Goal: Task Accomplishment & Management: Use online tool/utility

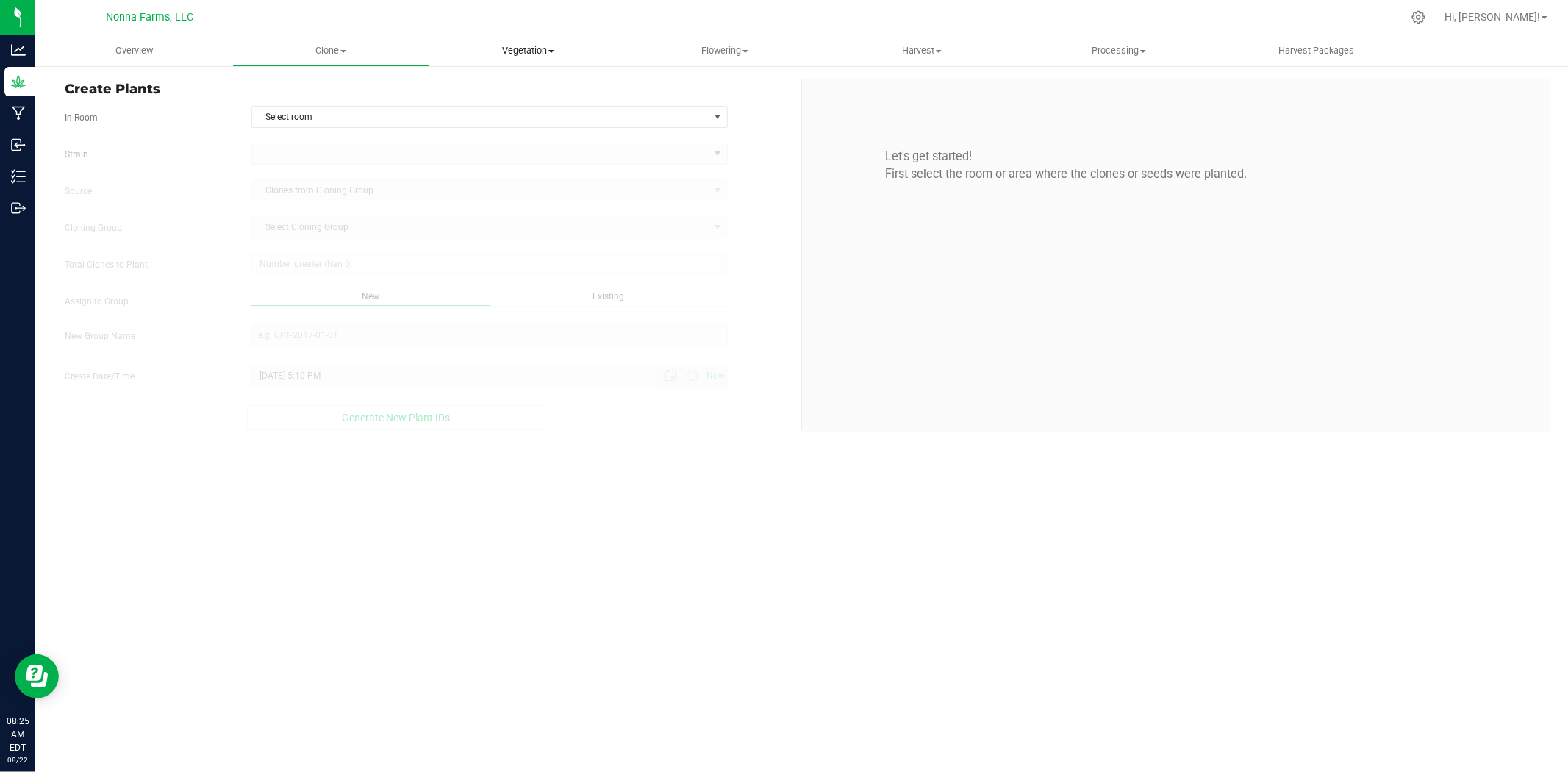
click at [533, 54] on span "Vegetation" at bounding box center [527, 51] width 195 height 13
click at [493, 89] on span "Veg groups" at bounding box center [476, 88] width 93 height 12
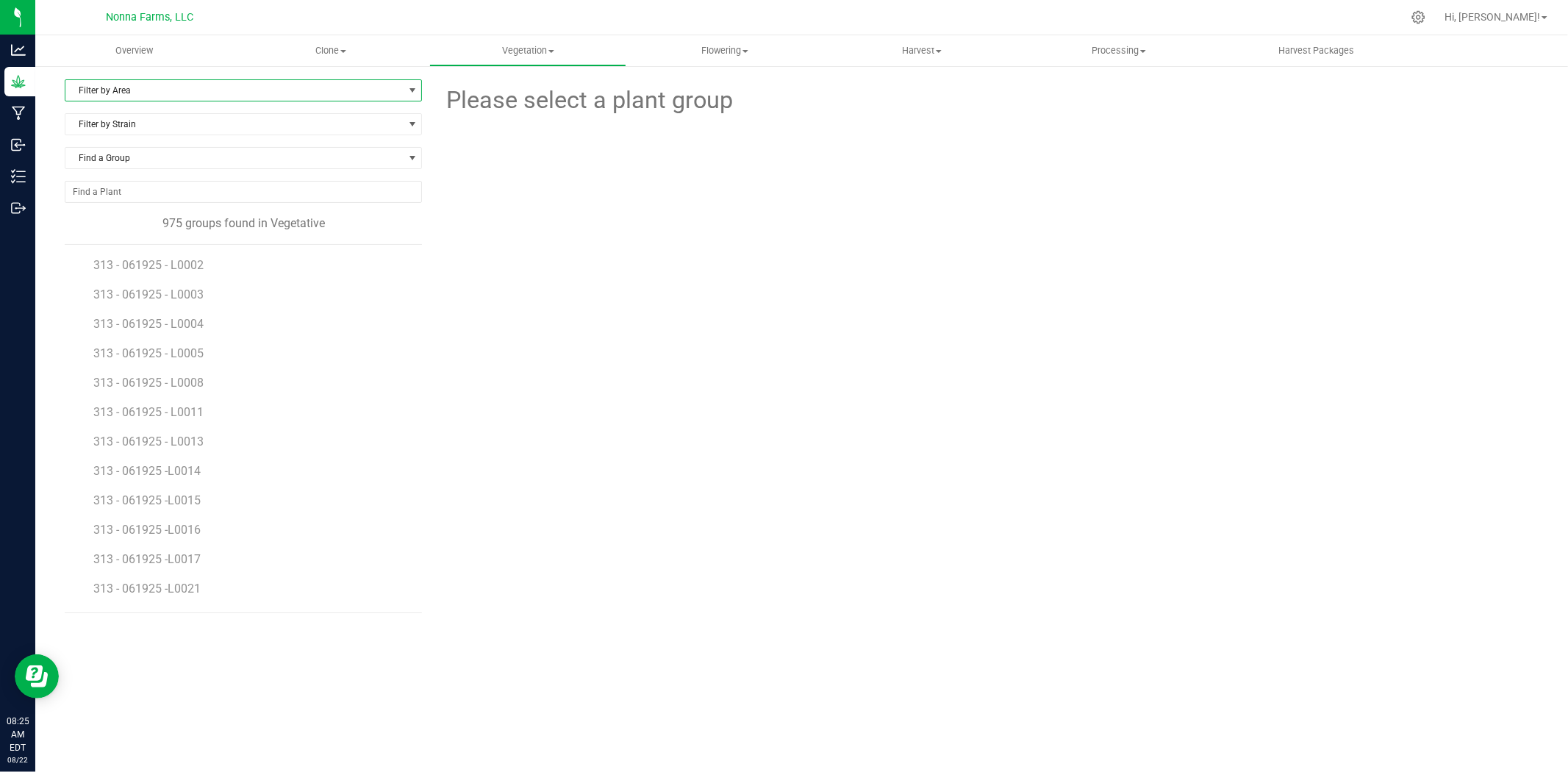
click at [132, 84] on span "Filter by Area" at bounding box center [234, 90] width 338 height 20
click at [119, 164] on li "Zone 2 Vegetative" at bounding box center [243, 161] width 356 height 22
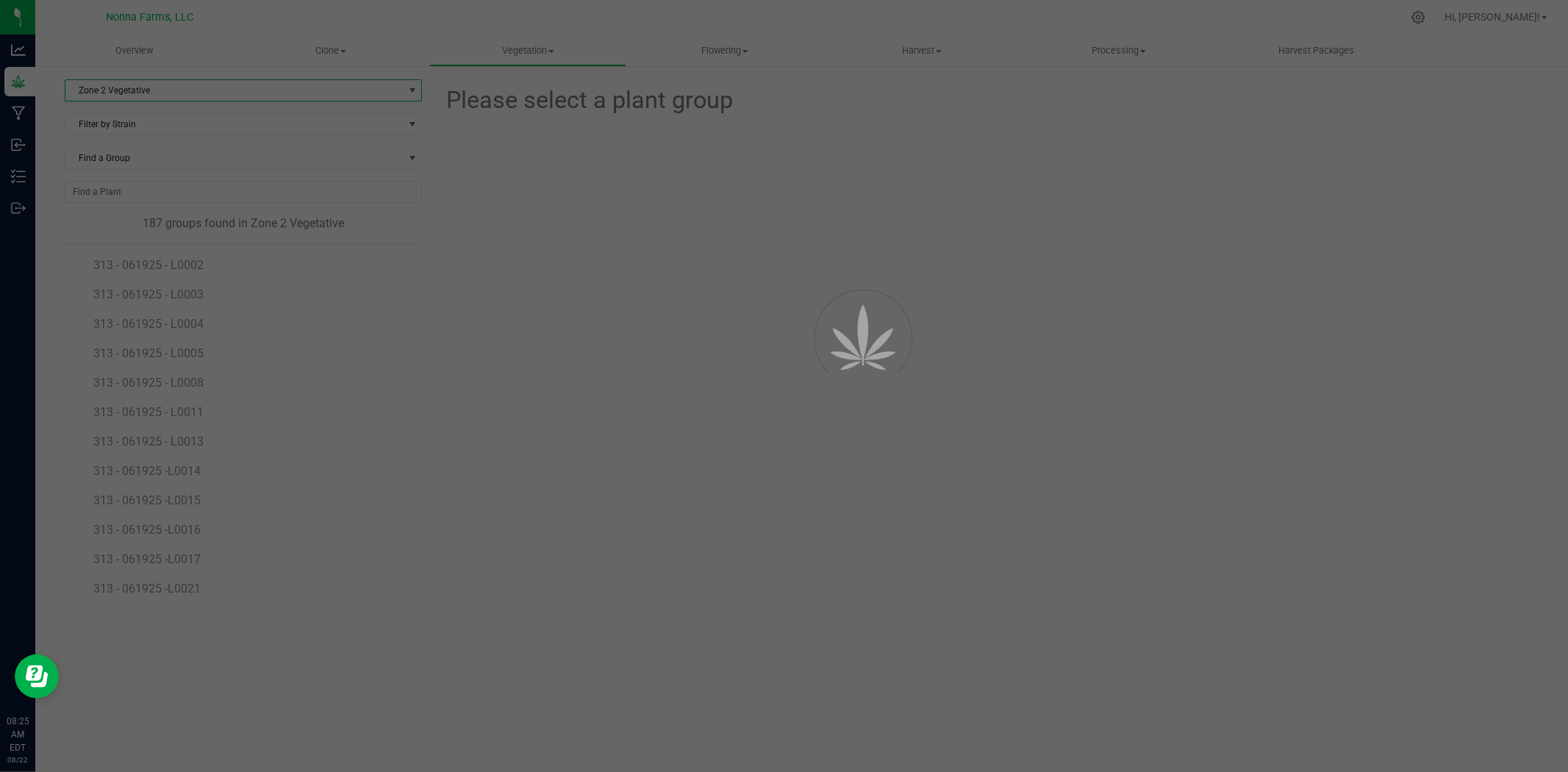
scroll to position [0, 0]
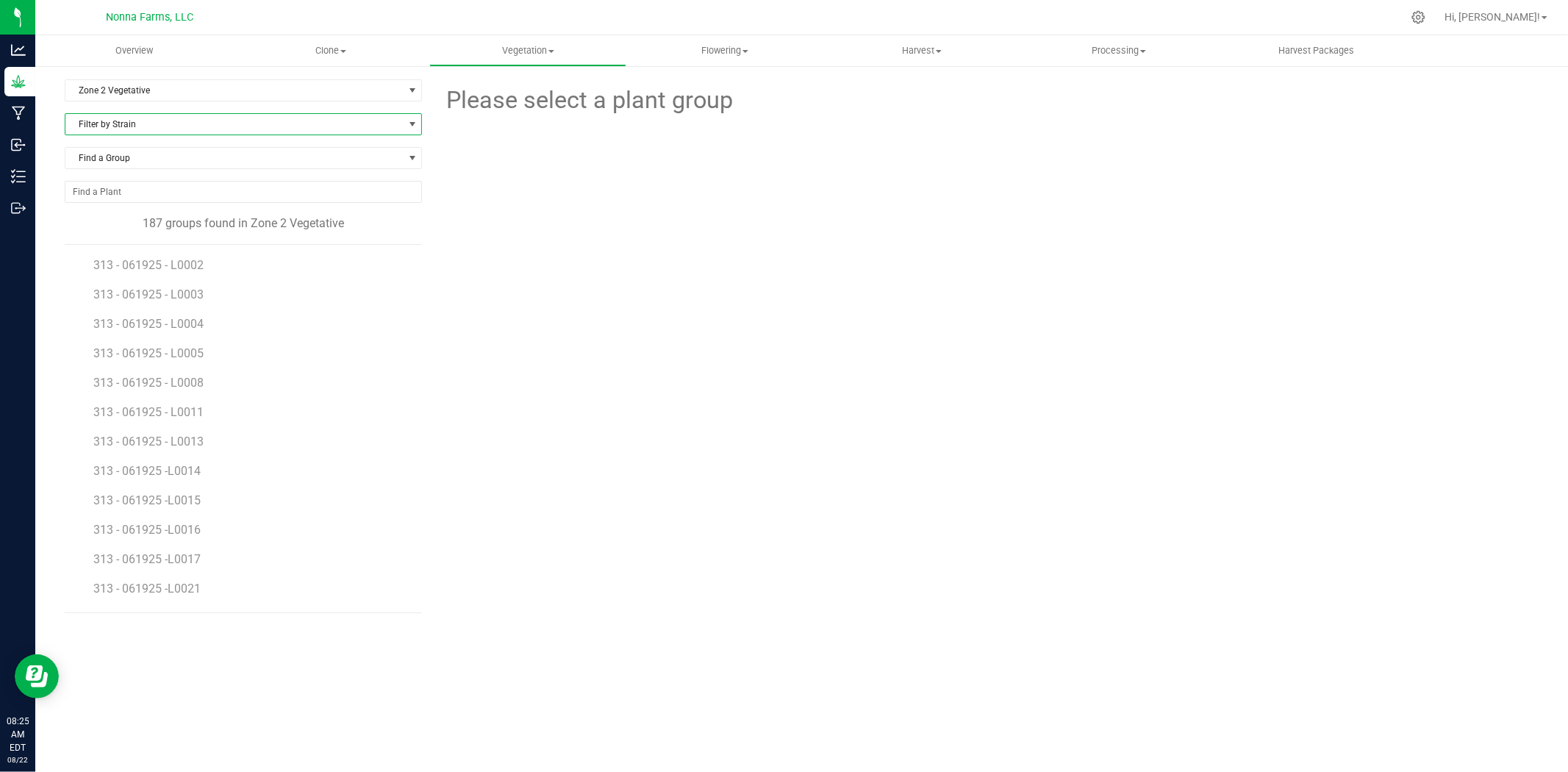
click at [156, 134] on span "Filter by Strain" at bounding box center [234, 123] width 338 height 20
click at [145, 307] on li "Triple Scoop" at bounding box center [243, 312] width 356 height 20
click at [203, 411] on span "TRSC - 061725 - L0010" at bounding box center [155, 412] width 123 height 14
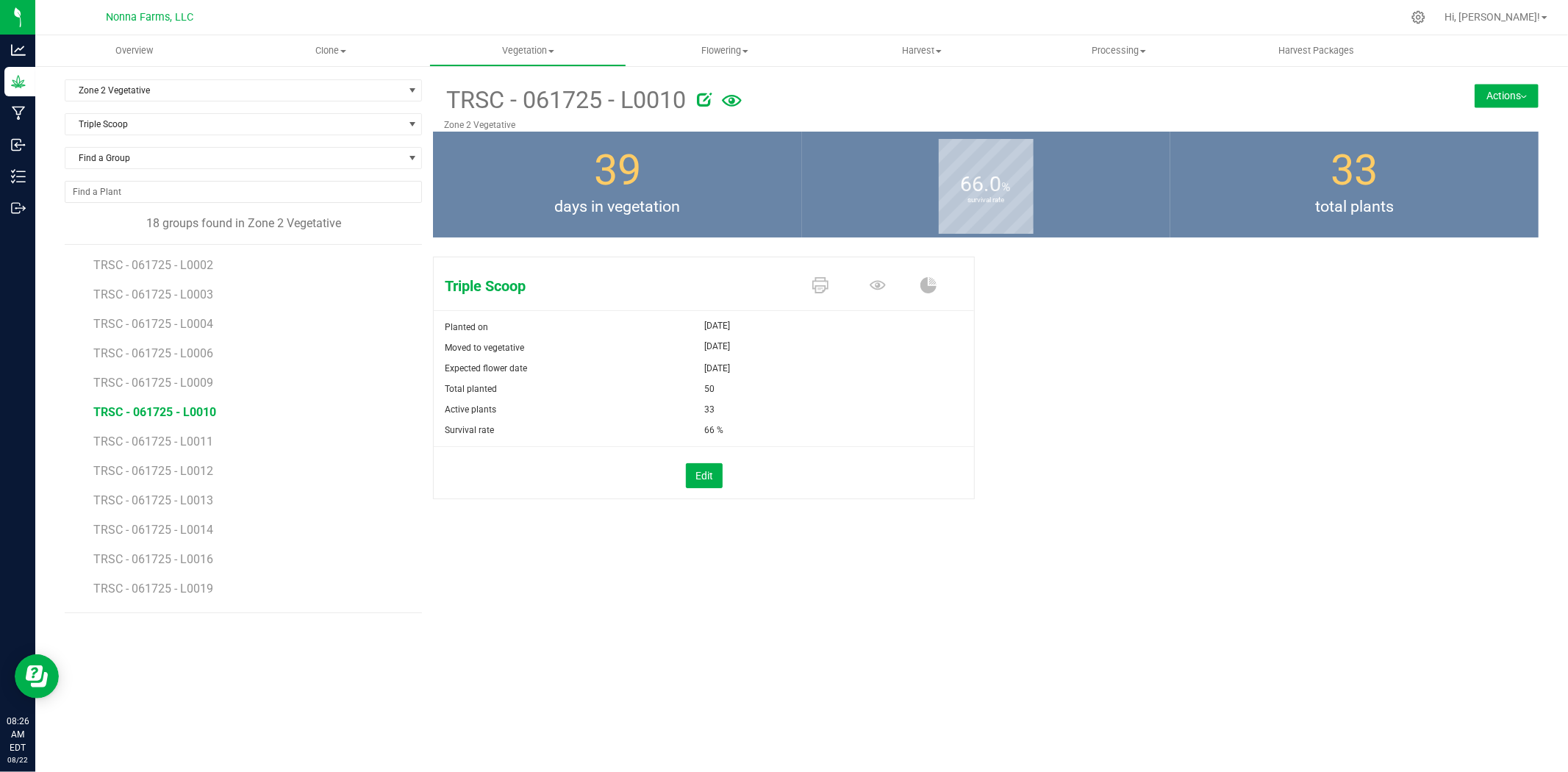
click at [1490, 97] on button "Actions" at bounding box center [1507, 96] width 64 height 24
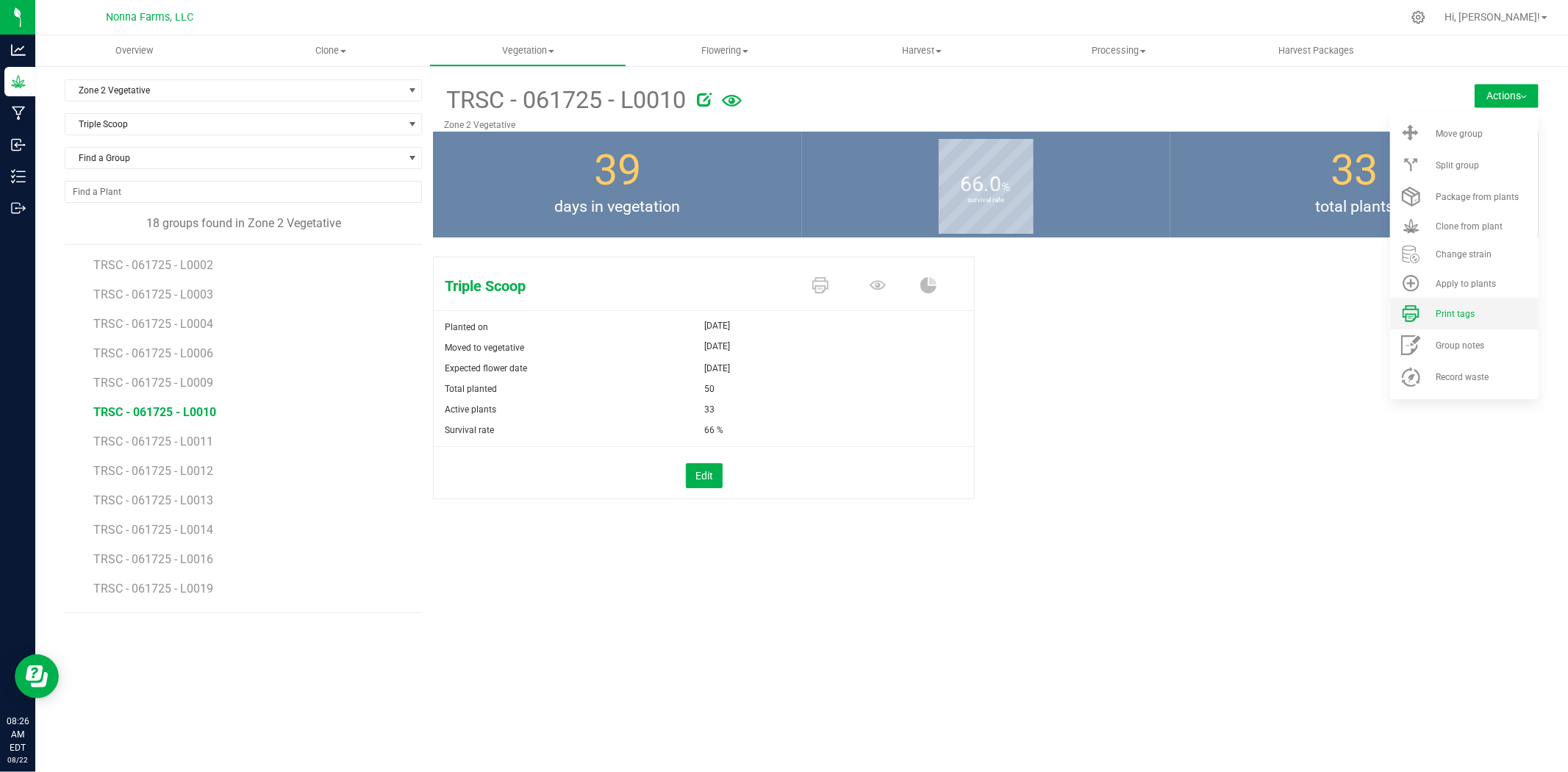
click at [1454, 311] on span "Print tags" at bounding box center [1455, 314] width 39 height 11
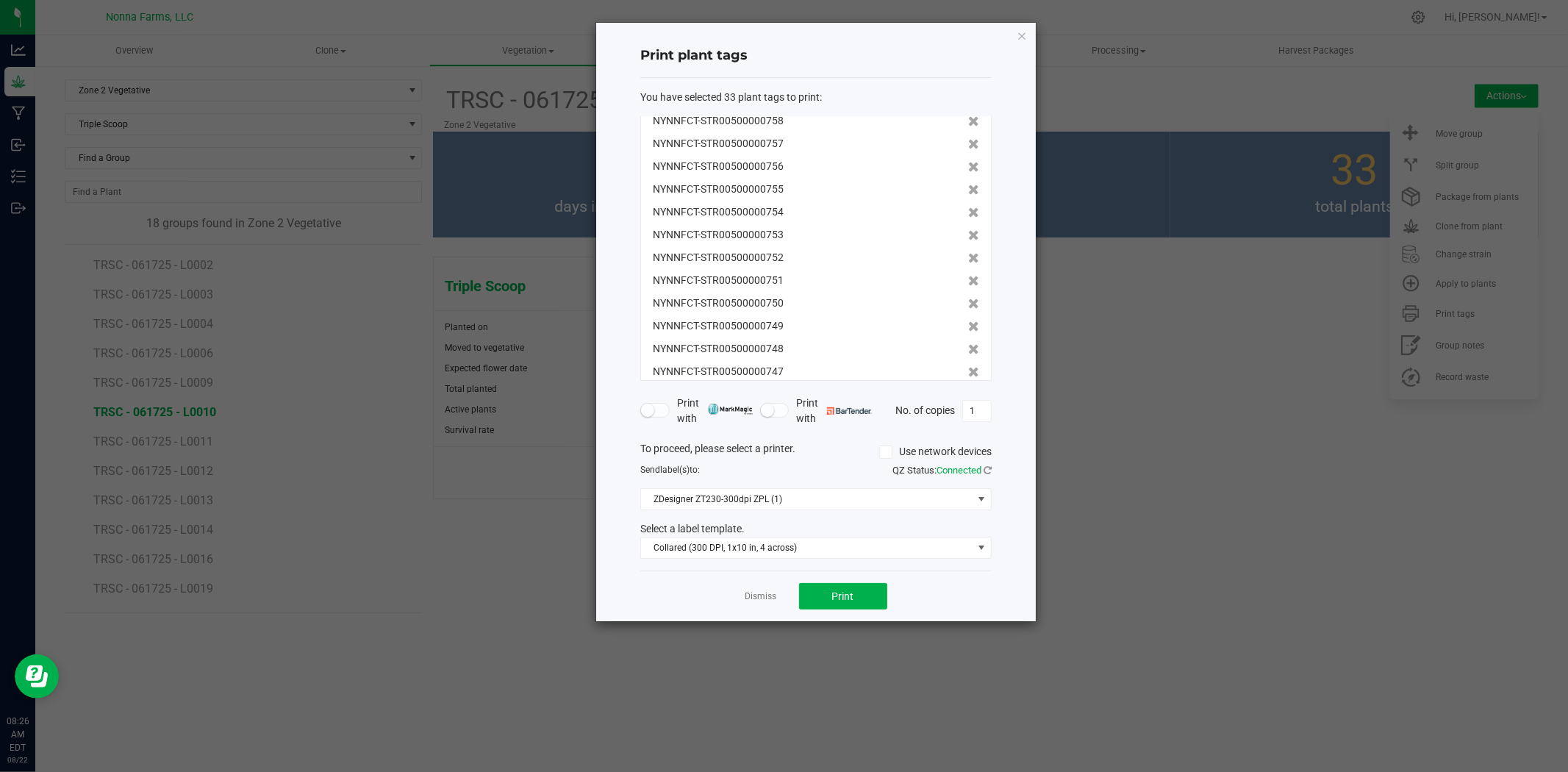
scroll to position [500, 0]
click at [968, 356] on icon at bounding box center [973, 359] width 11 height 11
click at [968, 356] on icon at bounding box center [973, 360] width 11 height 11
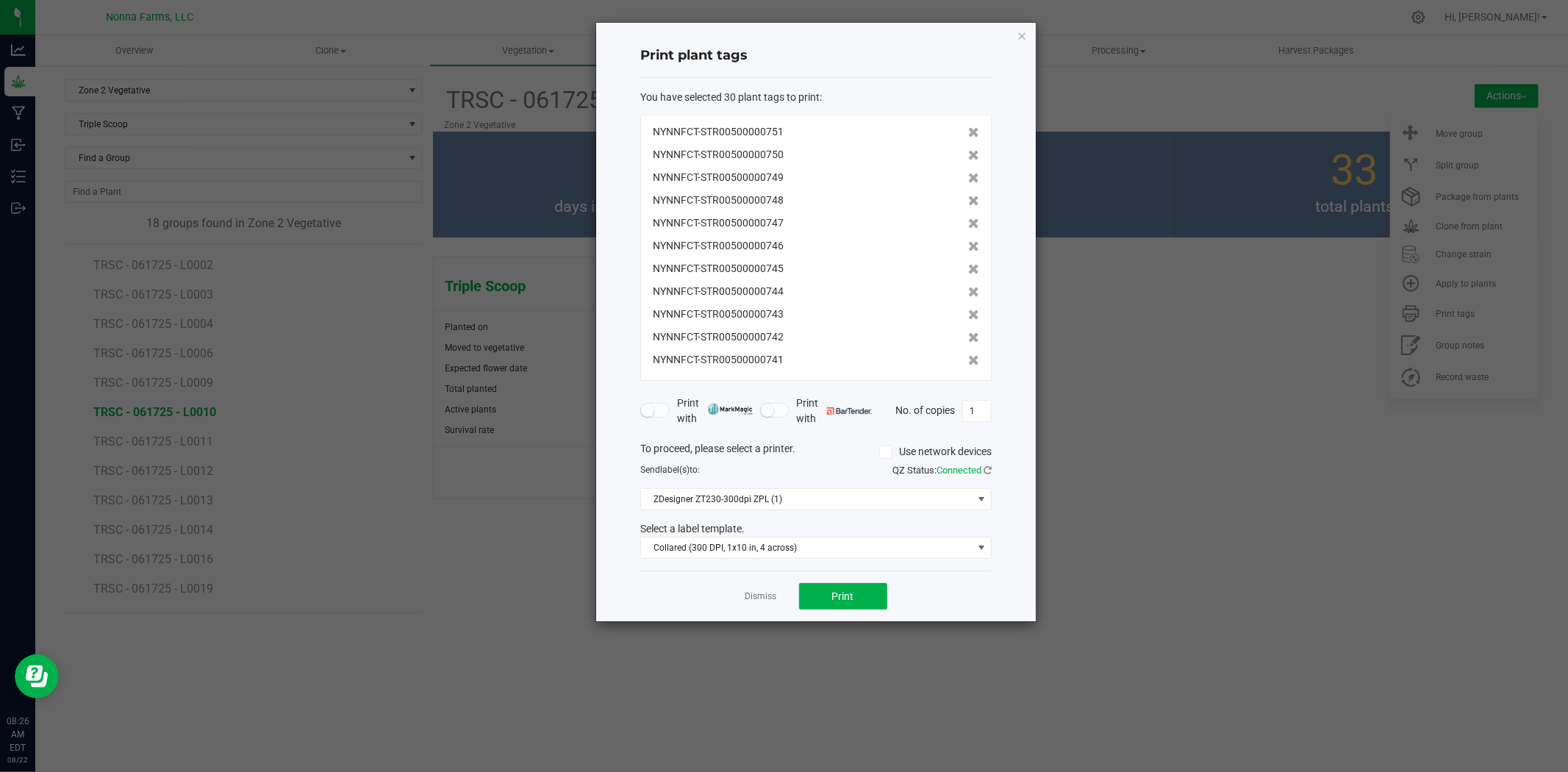
click at [968, 356] on icon at bounding box center [973, 360] width 11 height 11
click at [968, 267] on icon at bounding box center [973, 269] width 11 height 11
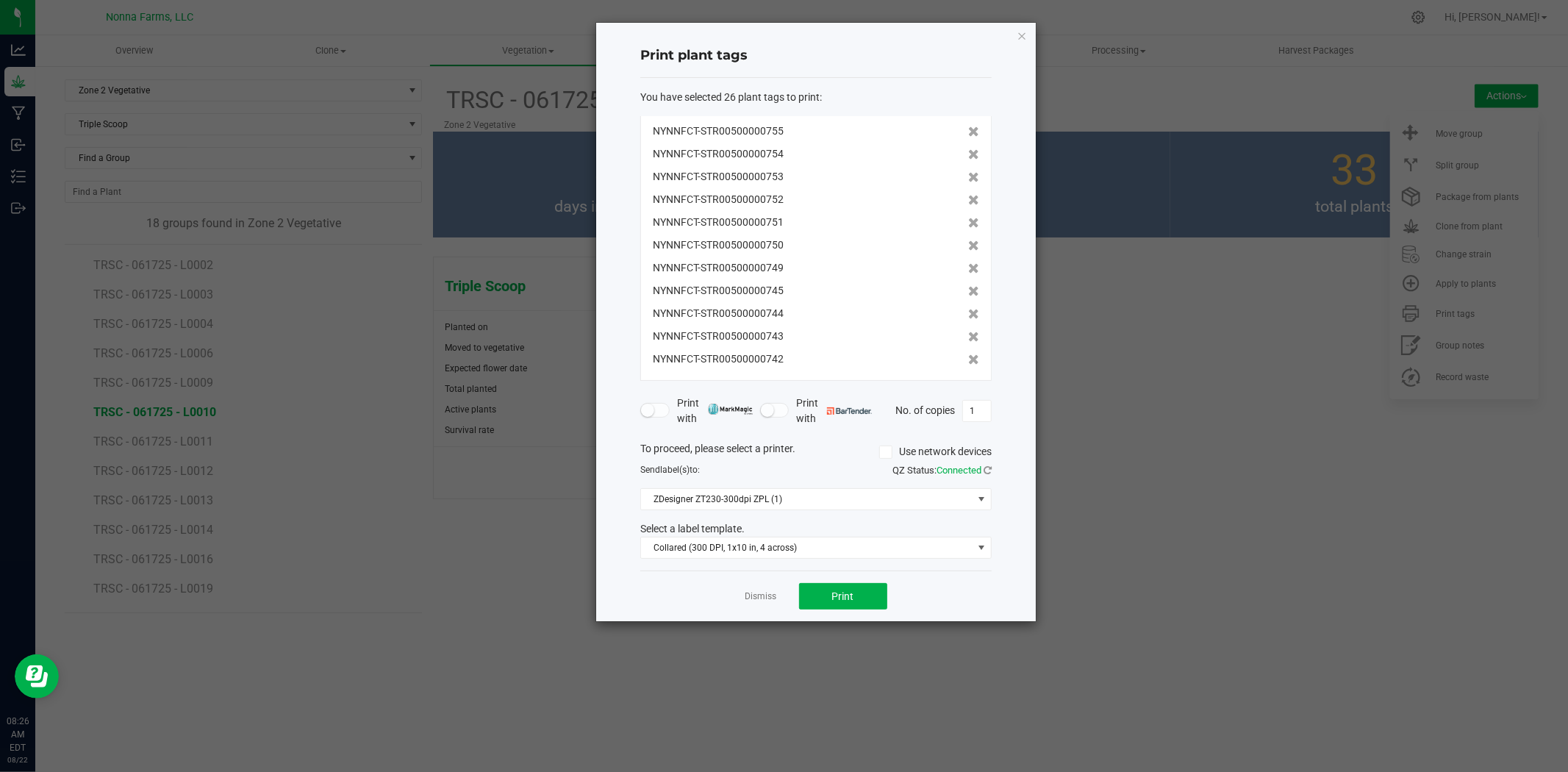
click at [968, 267] on icon at bounding box center [973, 268] width 11 height 11
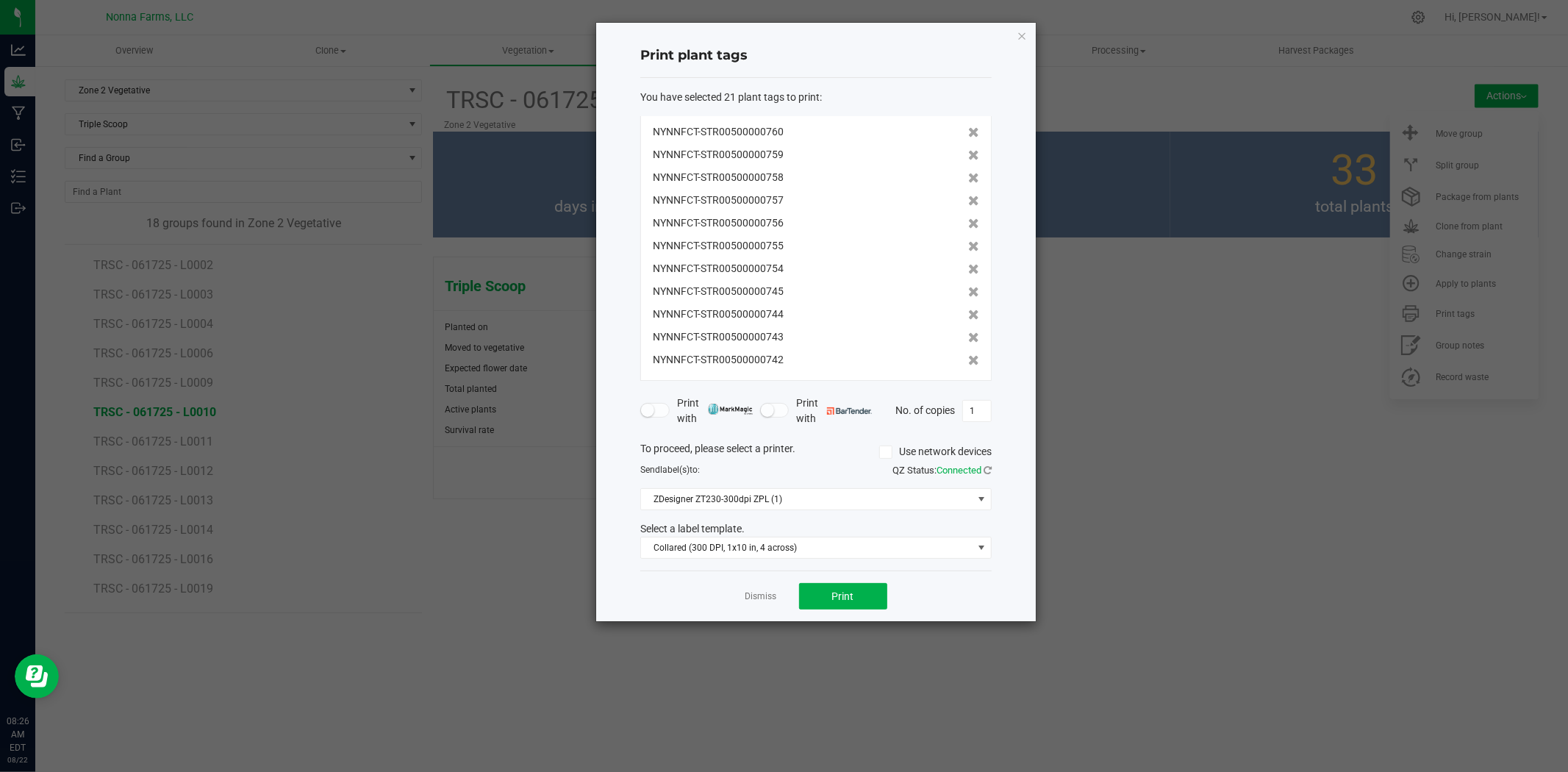
click at [968, 267] on icon at bounding box center [973, 269] width 11 height 11
click at [961, 267] on div "NYNNFCT-STR00500000770 NYNNFCT-STR00500000769 NYNNFCT-STR00500000768 NYNNFCT-ST…" at bounding box center [816, 249] width 352 height 265
click at [968, 165] on icon at bounding box center [973, 168] width 11 height 11
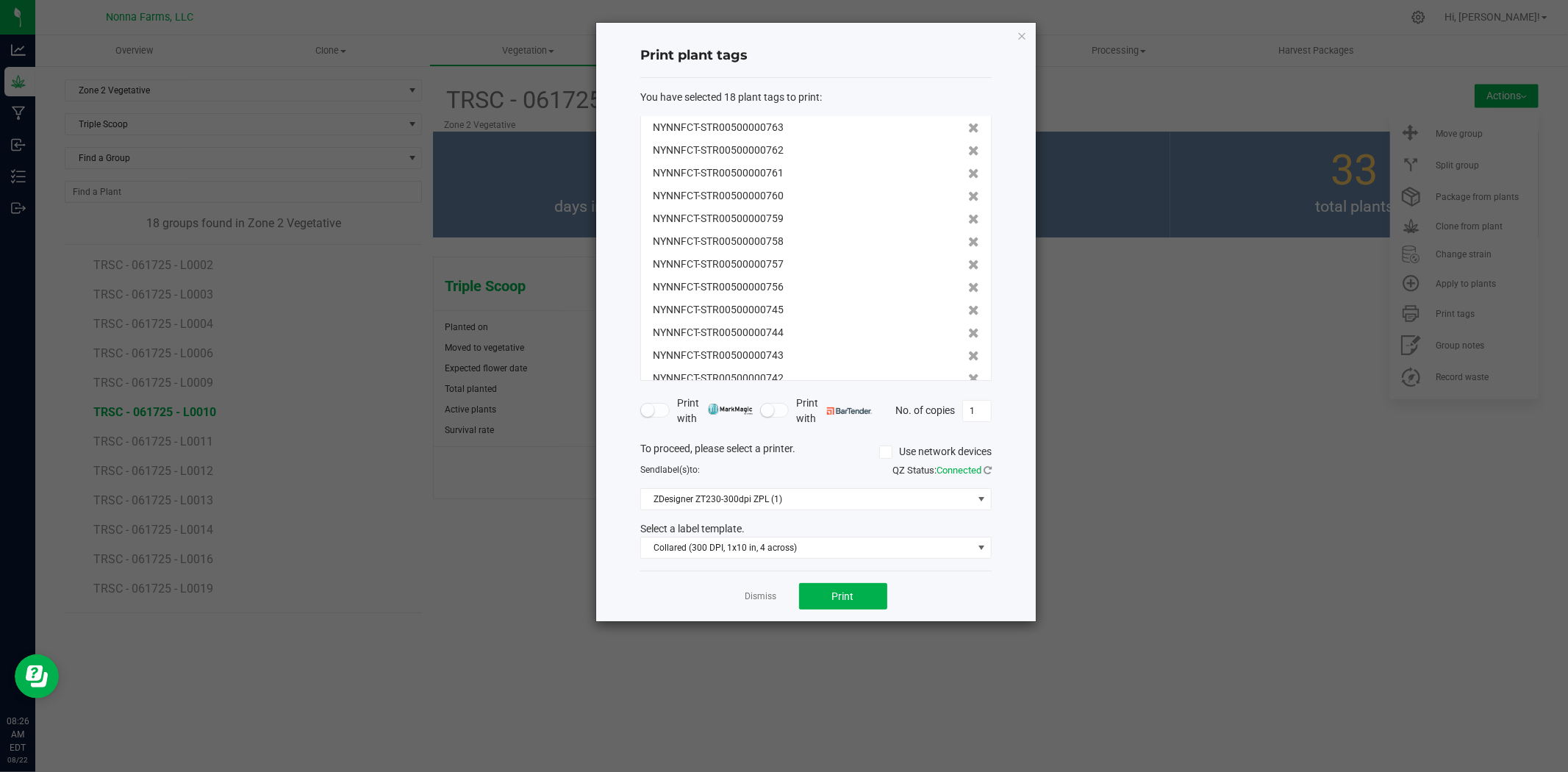
scroll to position [158, 0]
click at [968, 267] on icon at bounding box center [973, 269] width 11 height 11
click at [968, 267] on icon at bounding box center [973, 268] width 11 height 11
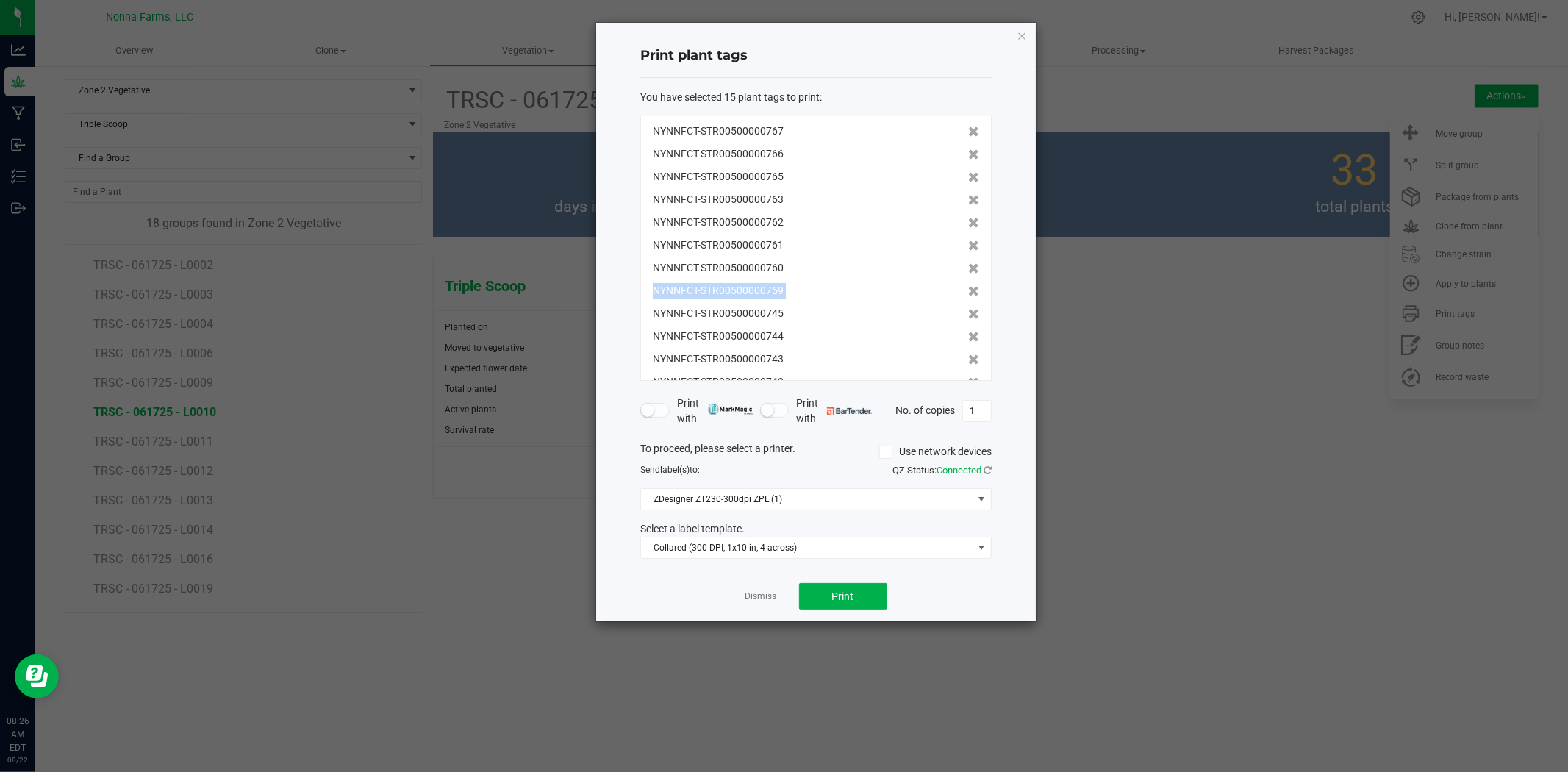
click at [968, 267] on icon at bounding box center [973, 268] width 11 height 11
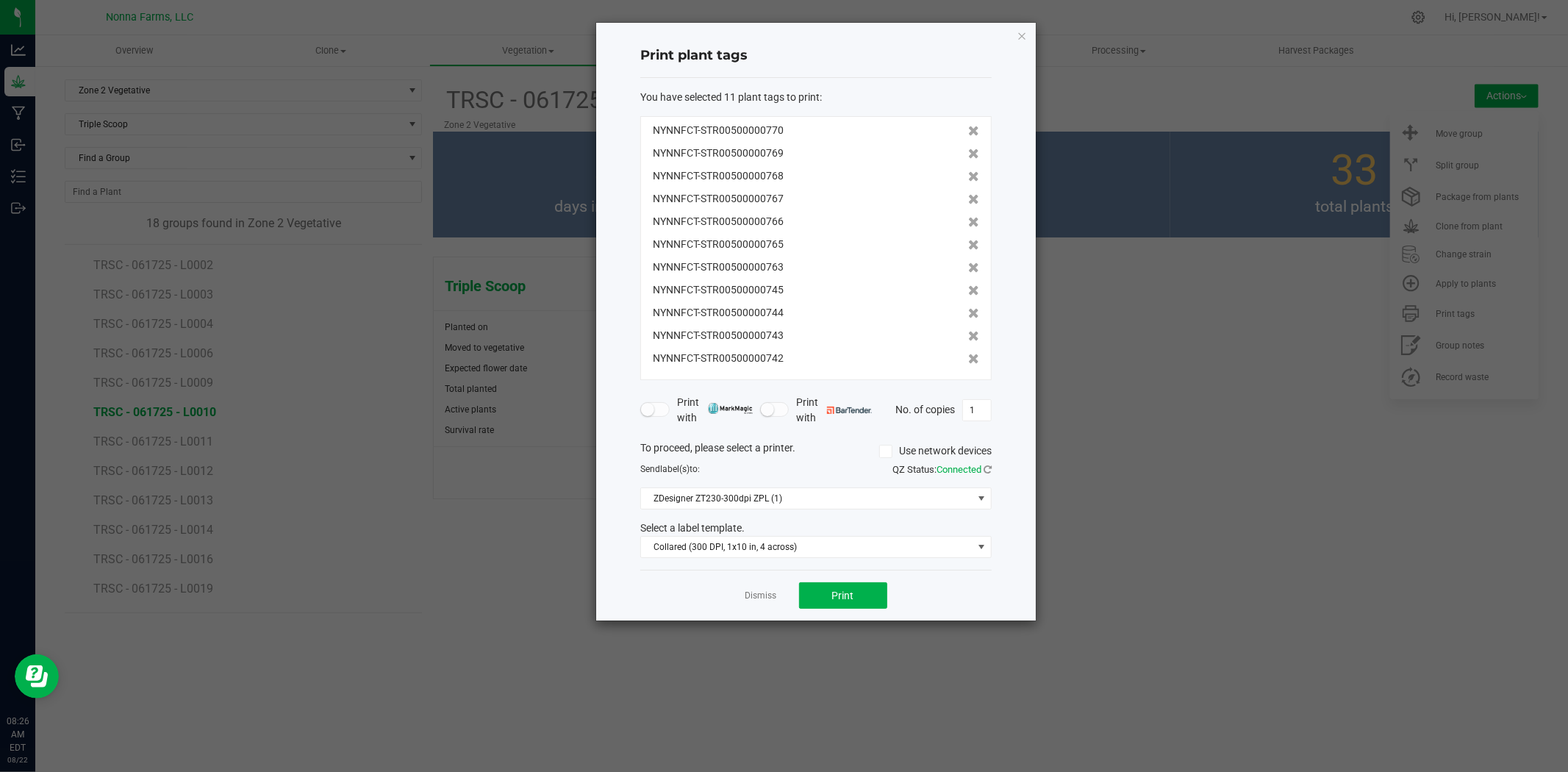
click at [968, 267] on icon at bounding box center [973, 267] width 11 height 11
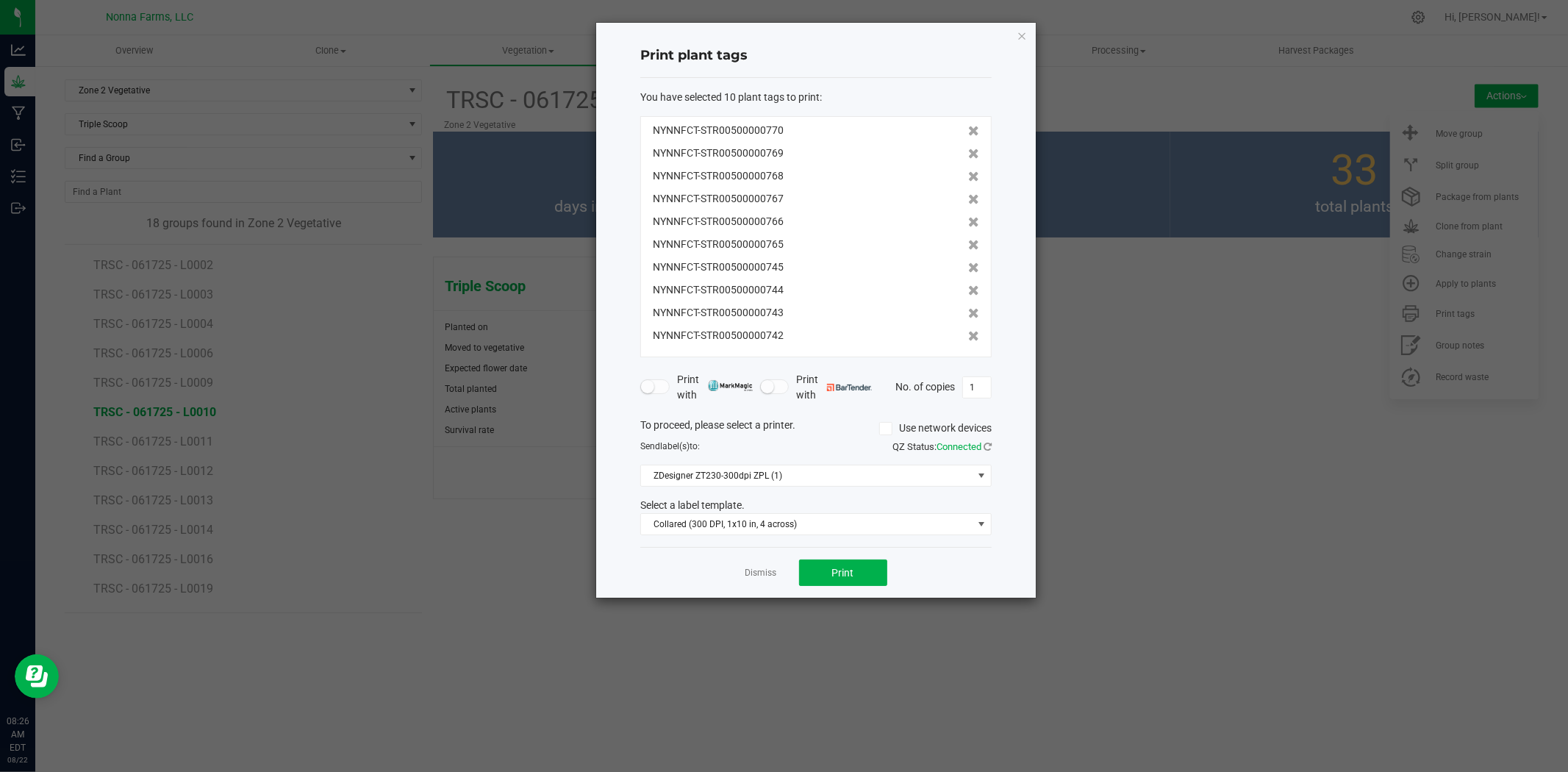
click at [968, 267] on icon at bounding box center [973, 267] width 11 height 11
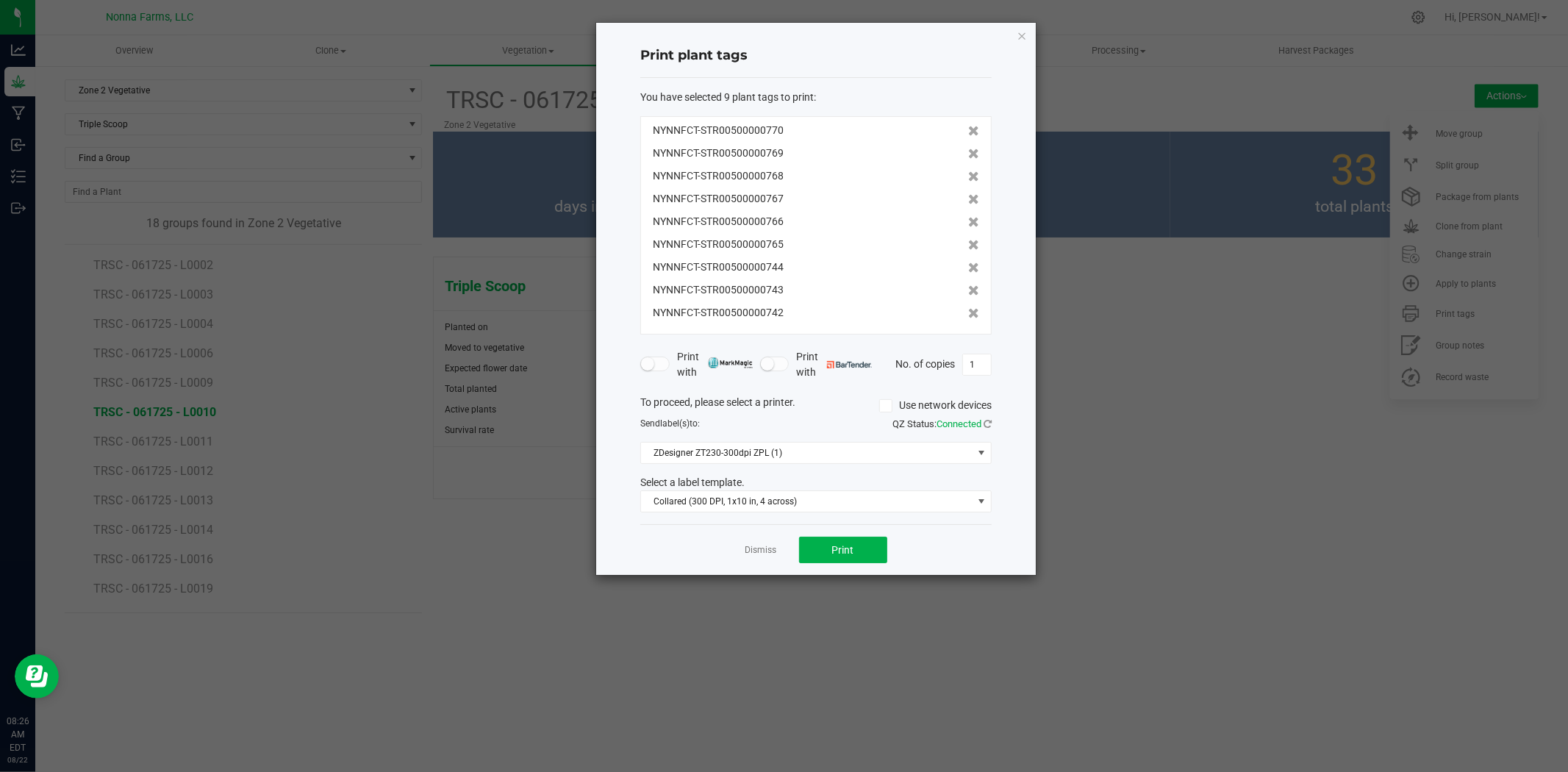
click at [968, 267] on icon at bounding box center [973, 267] width 11 height 11
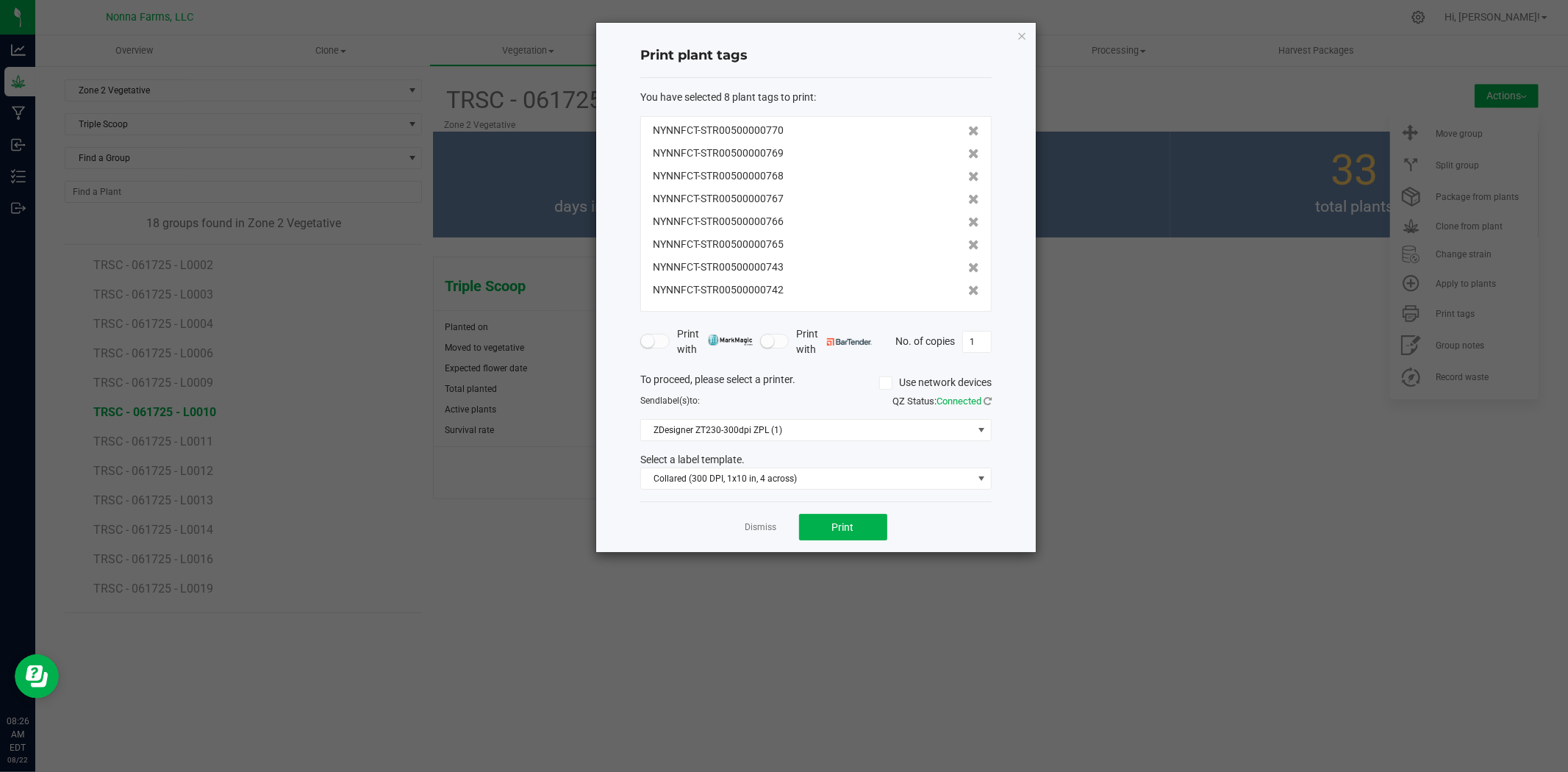
click at [1019, 59] on div "Print plant tags You have selected 8 plant tags to print : NYNNFCT-STR005000007…" at bounding box center [816, 288] width 440 height 530
click at [1024, 44] on div "Print plant tags You have selected 8 plant tags to print : NYNNFCT-STR005000007…" at bounding box center [816, 288] width 440 height 530
click at [1020, 31] on icon "button" at bounding box center [1022, 35] width 11 height 18
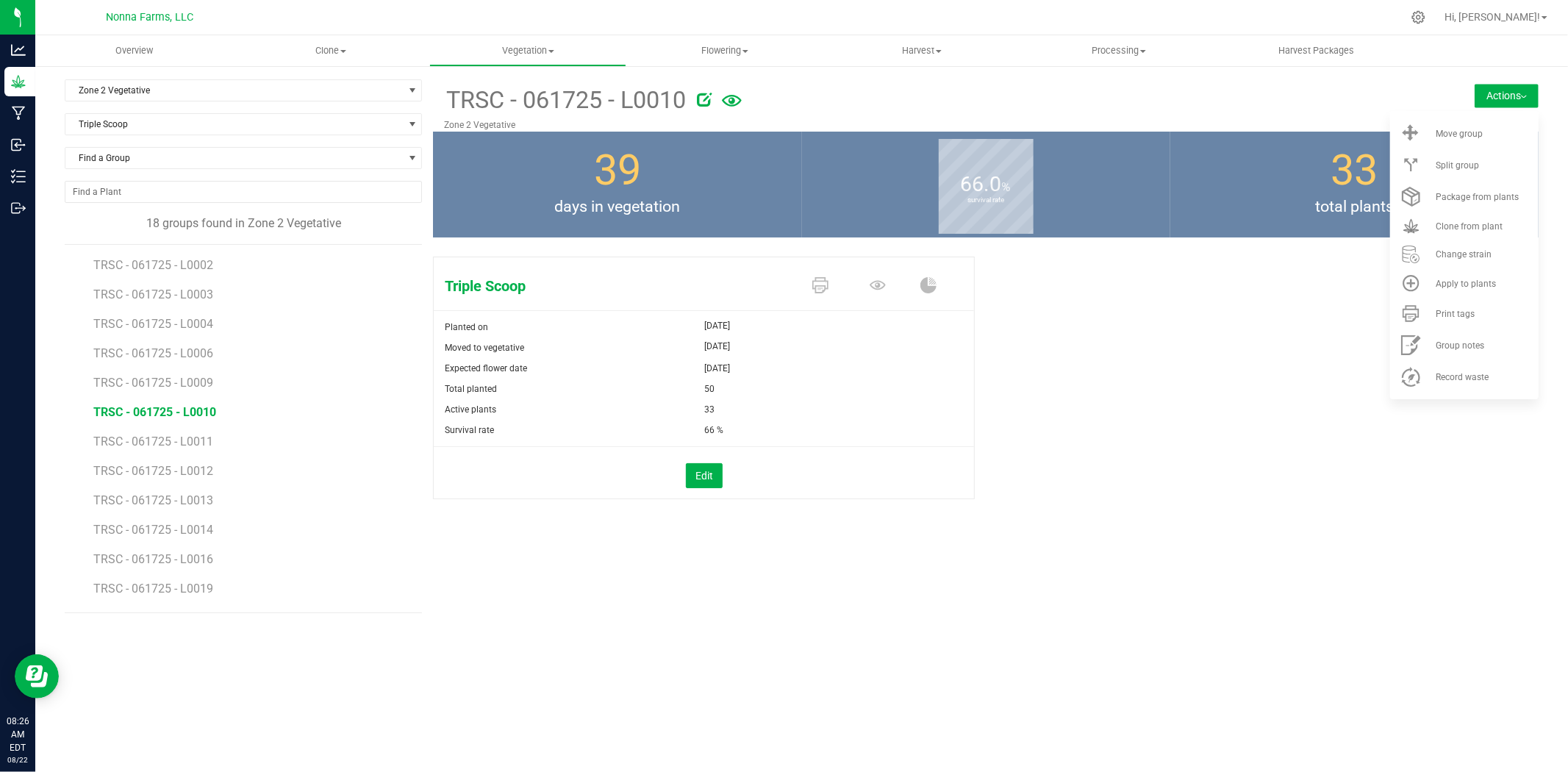
click at [1020, 31] on div at bounding box center [832, 17] width 1139 height 29
click at [1442, 319] on li "Print tags" at bounding box center [1465, 313] width 149 height 32
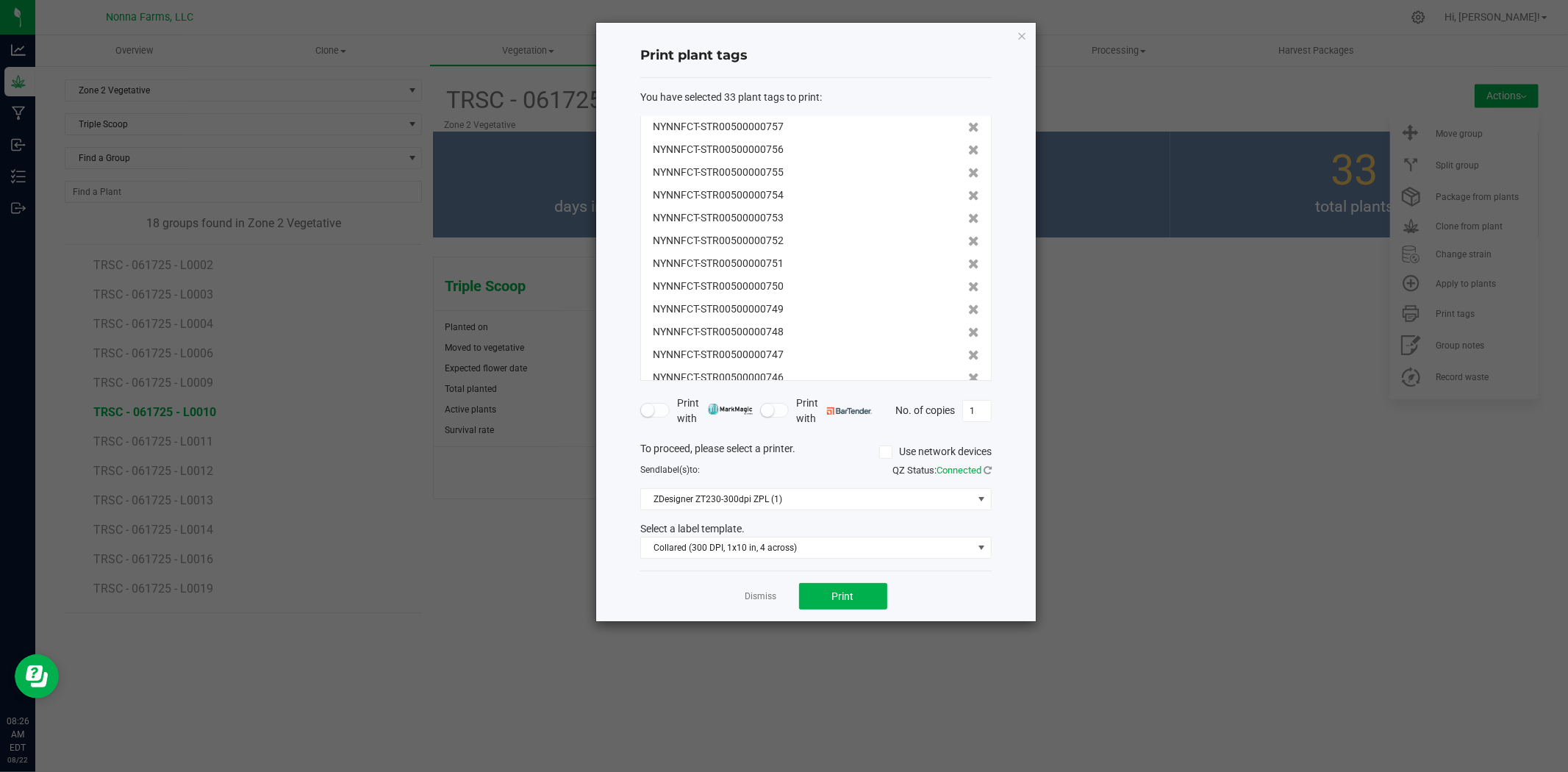
scroll to position [500, 0]
click at [968, 361] on icon at bounding box center [973, 359] width 11 height 11
click at [968, 359] on icon at bounding box center [973, 359] width 11 height 11
click at [968, 361] on icon at bounding box center [973, 360] width 11 height 11
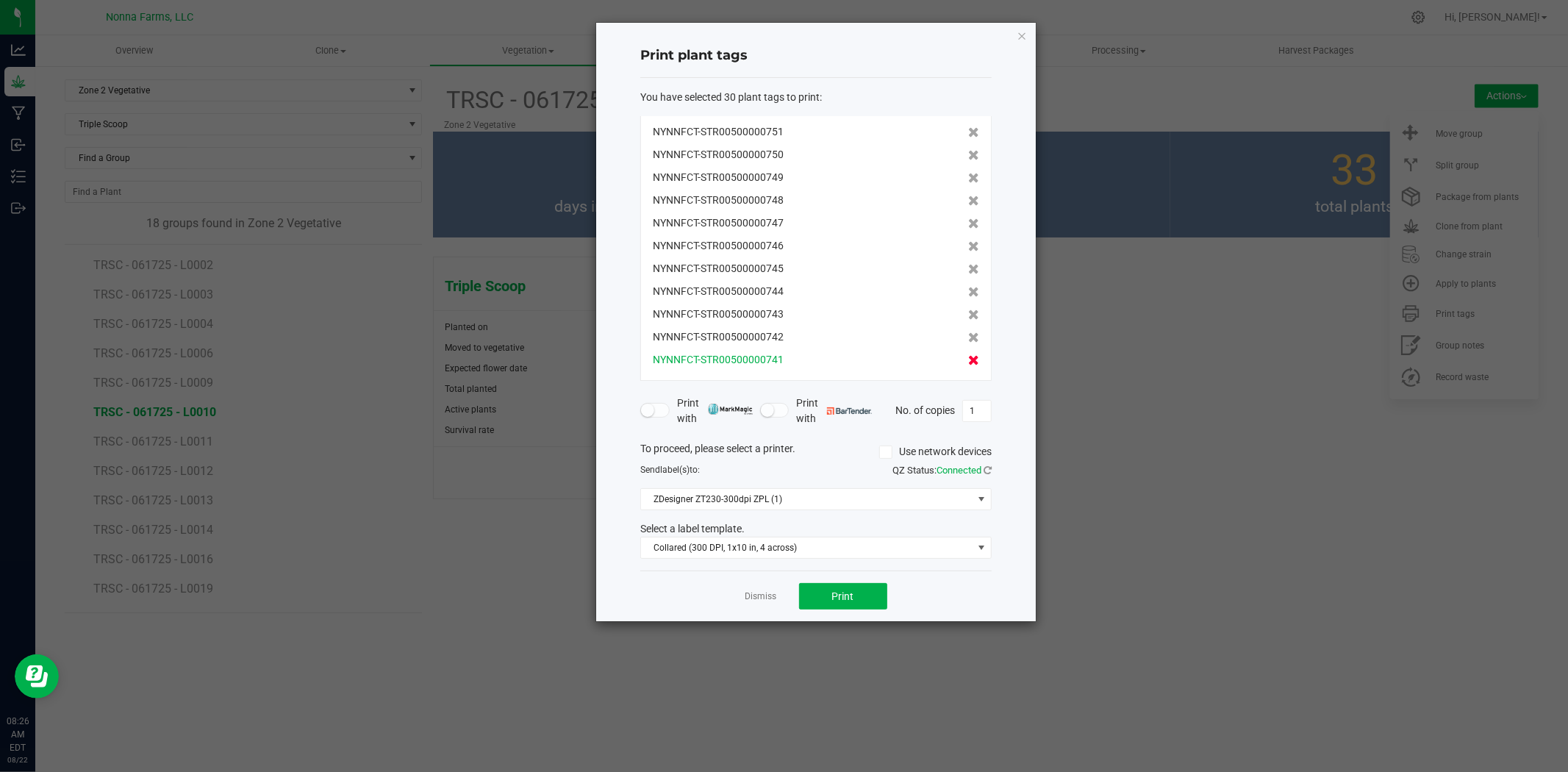
click at [968, 358] on icon at bounding box center [973, 360] width 11 height 11
click at [968, 268] on icon at bounding box center [973, 269] width 11 height 11
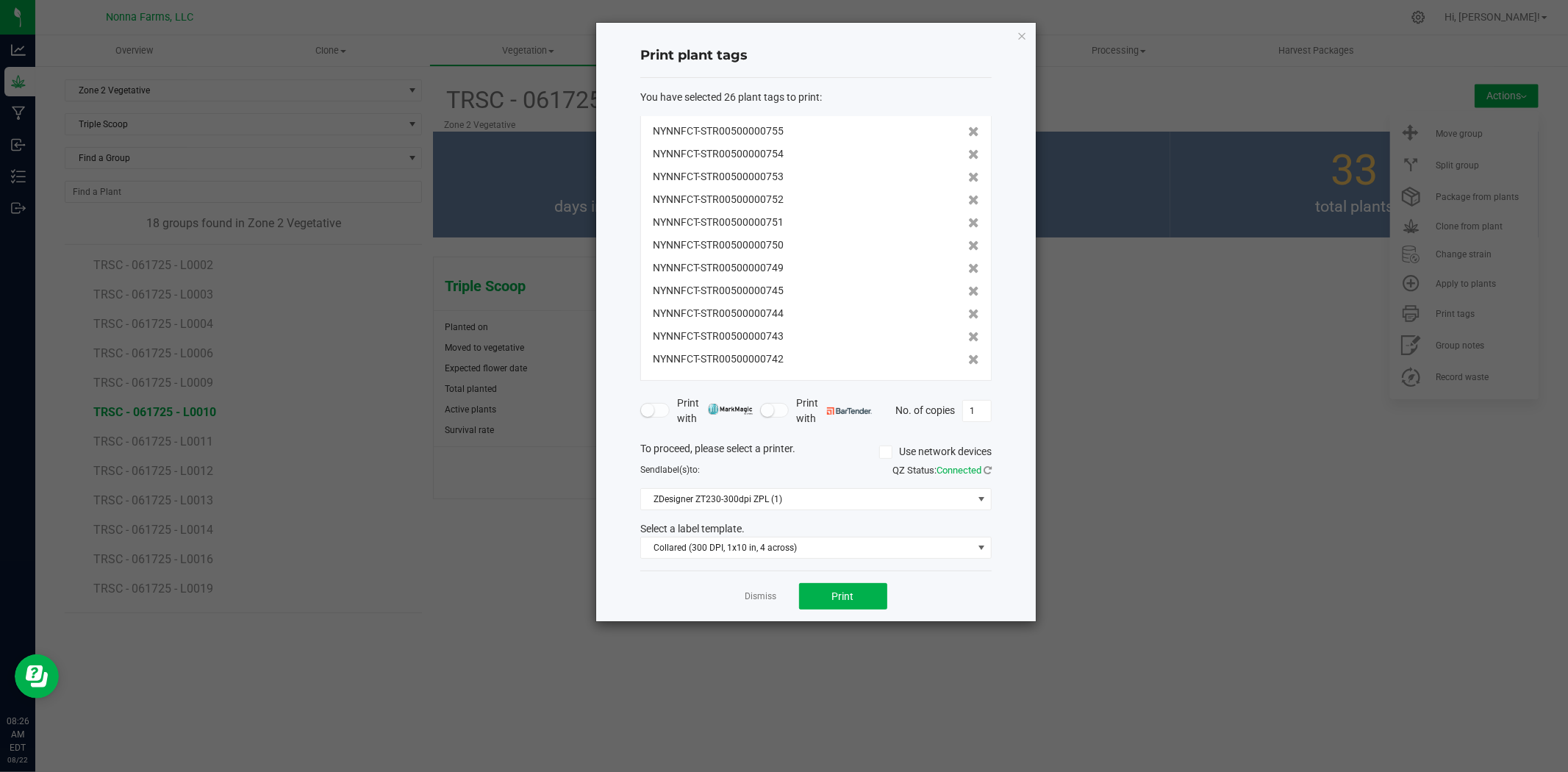
click at [968, 268] on icon at bounding box center [973, 268] width 11 height 11
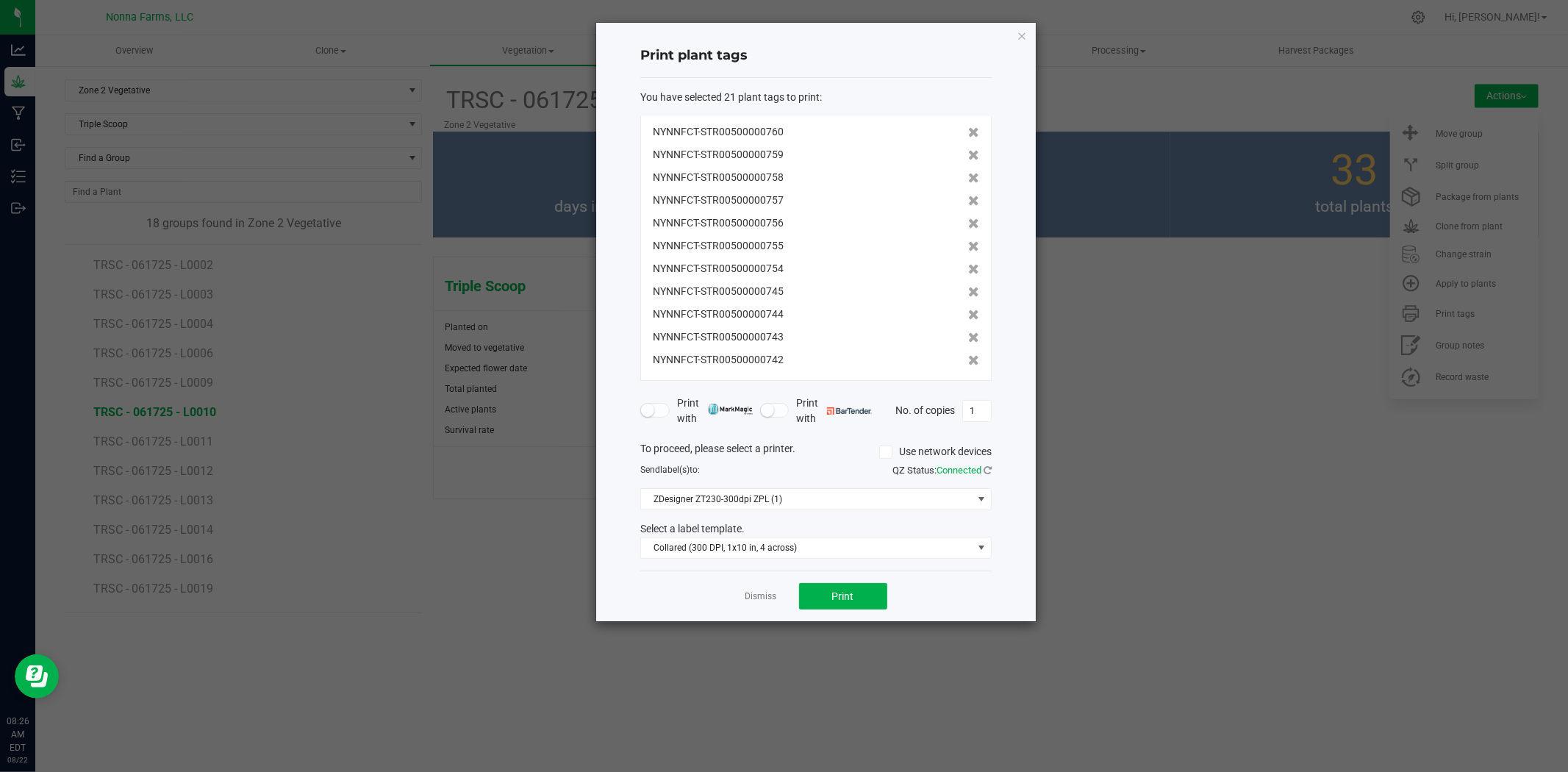
click at [968, 268] on icon at bounding box center [973, 269] width 11 height 11
click at [968, 128] on icon at bounding box center [973, 131] width 11 height 11
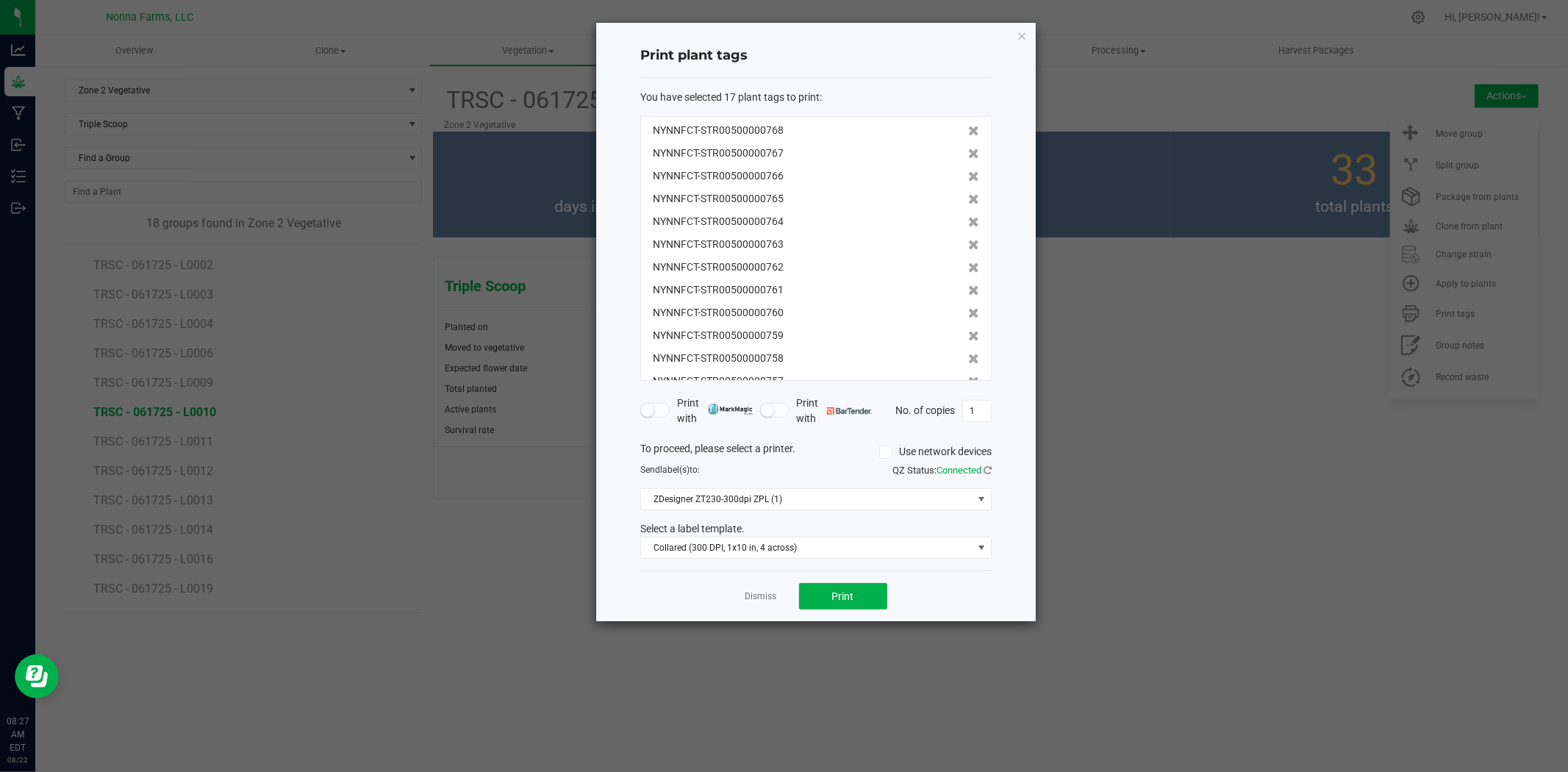
click at [968, 128] on icon at bounding box center [973, 131] width 11 height 11
click at [968, 149] on icon at bounding box center [973, 154] width 11 height 11
click at [968, 129] on icon at bounding box center [973, 131] width 11 height 11
click at [968, 130] on icon at bounding box center [973, 131] width 11 height 11
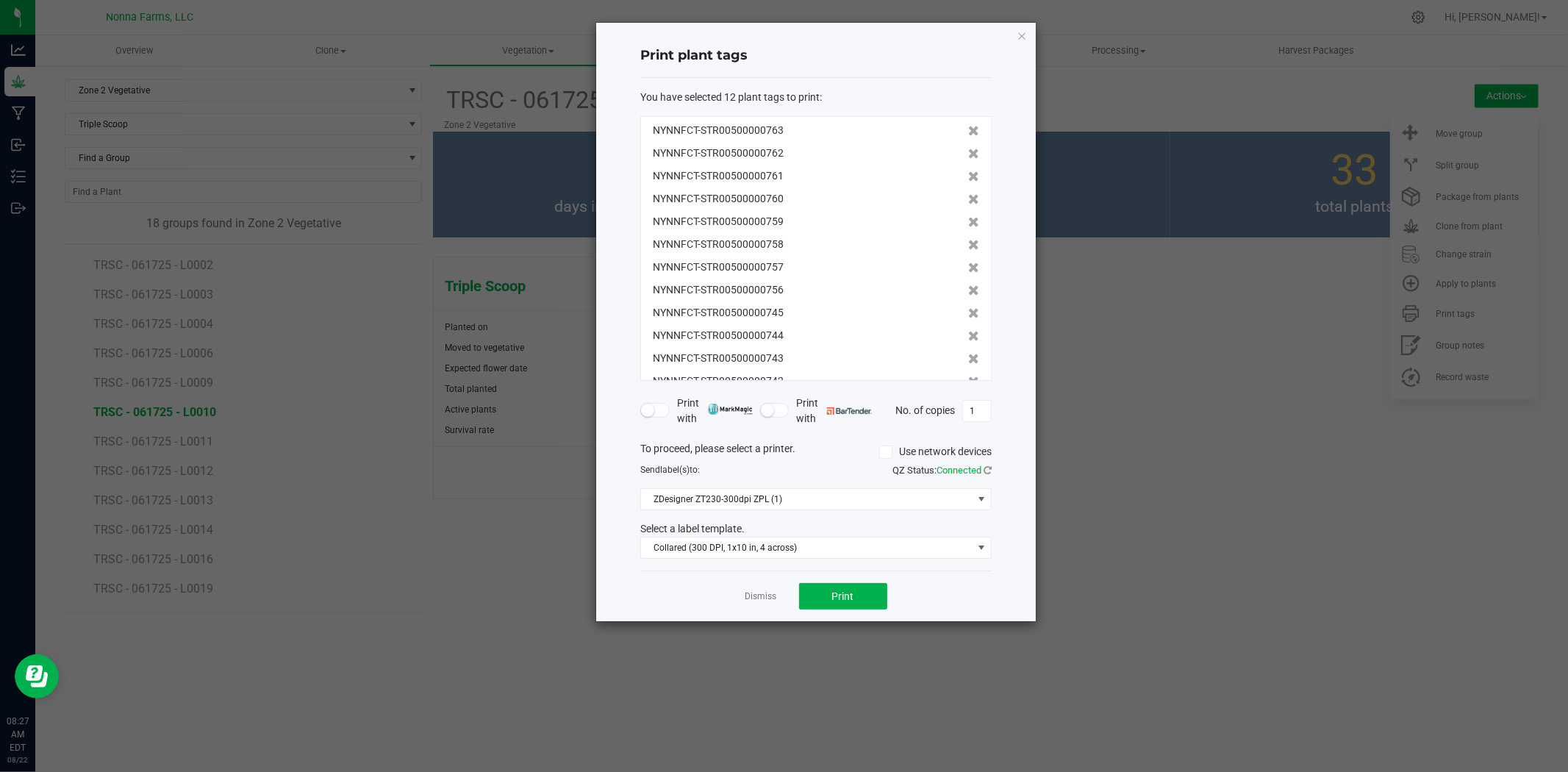
click at [968, 130] on icon at bounding box center [973, 131] width 11 height 11
click at [968, 149] on icon at bounding box center [973, 154] width 11 height 11
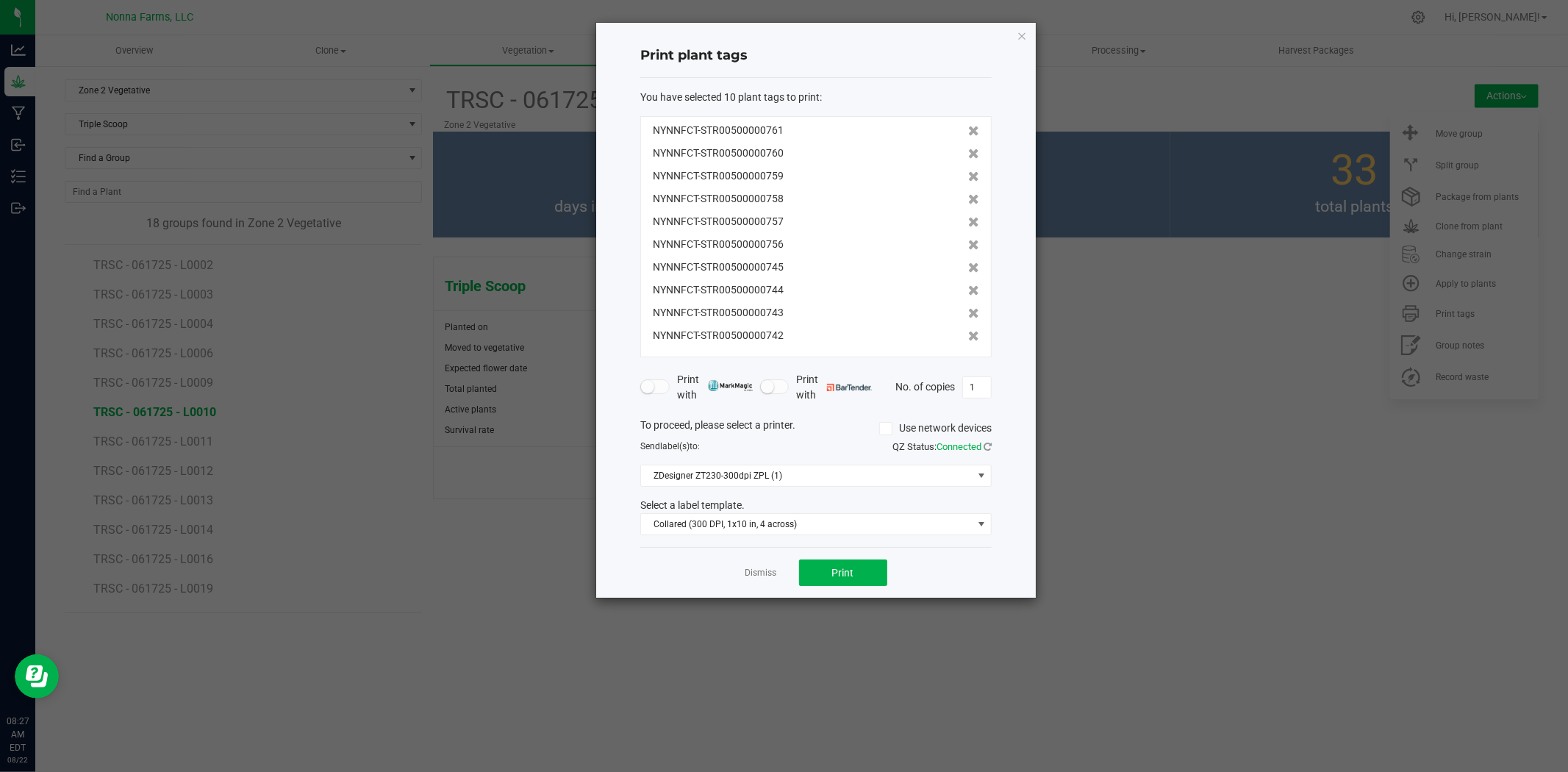
click at [968, 130] on icon at bounding box center [973, 131] width 11 height 11
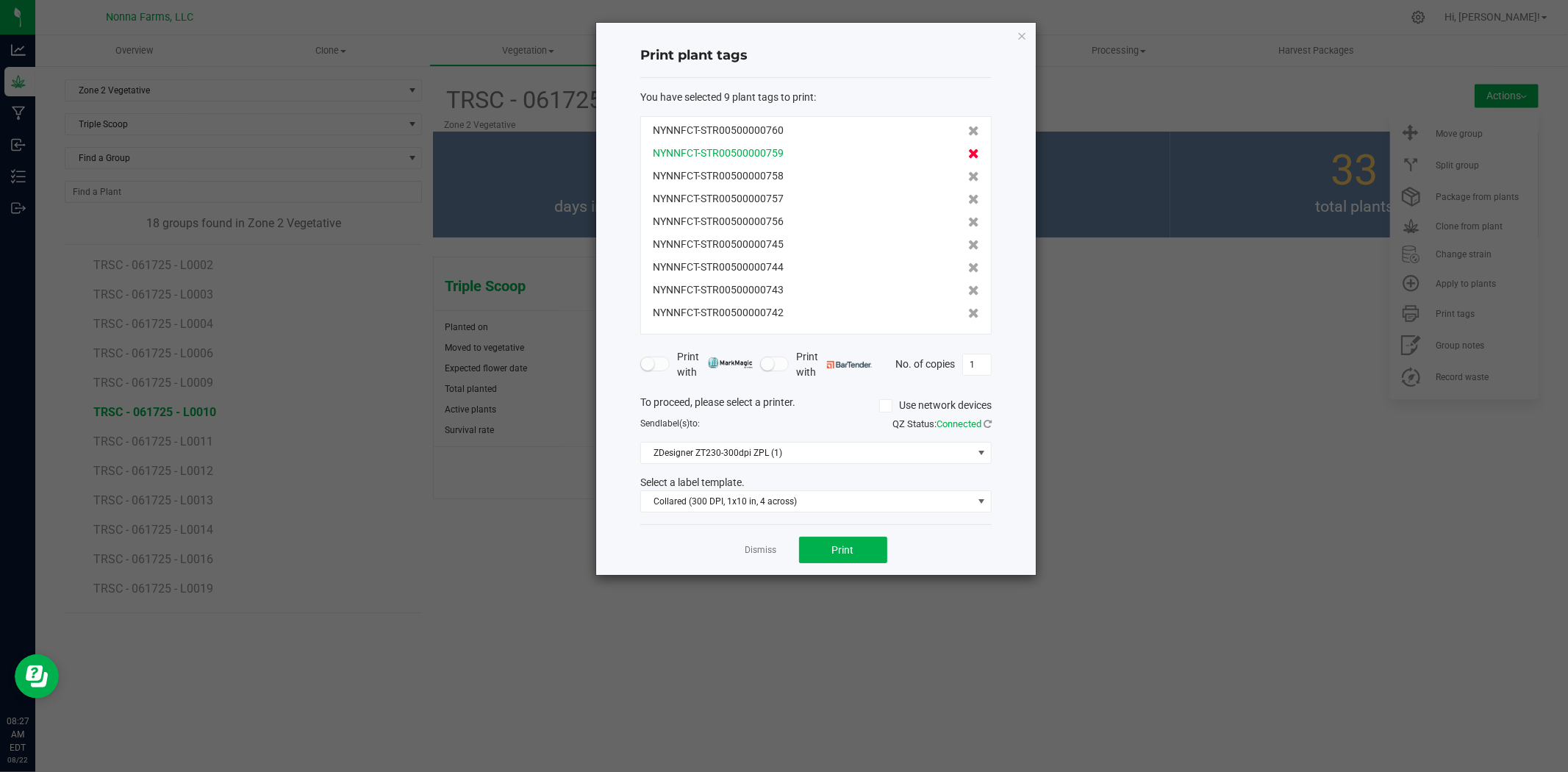
click at [968, 134] on icon at bounding box center [973, 131] width 11 height 11
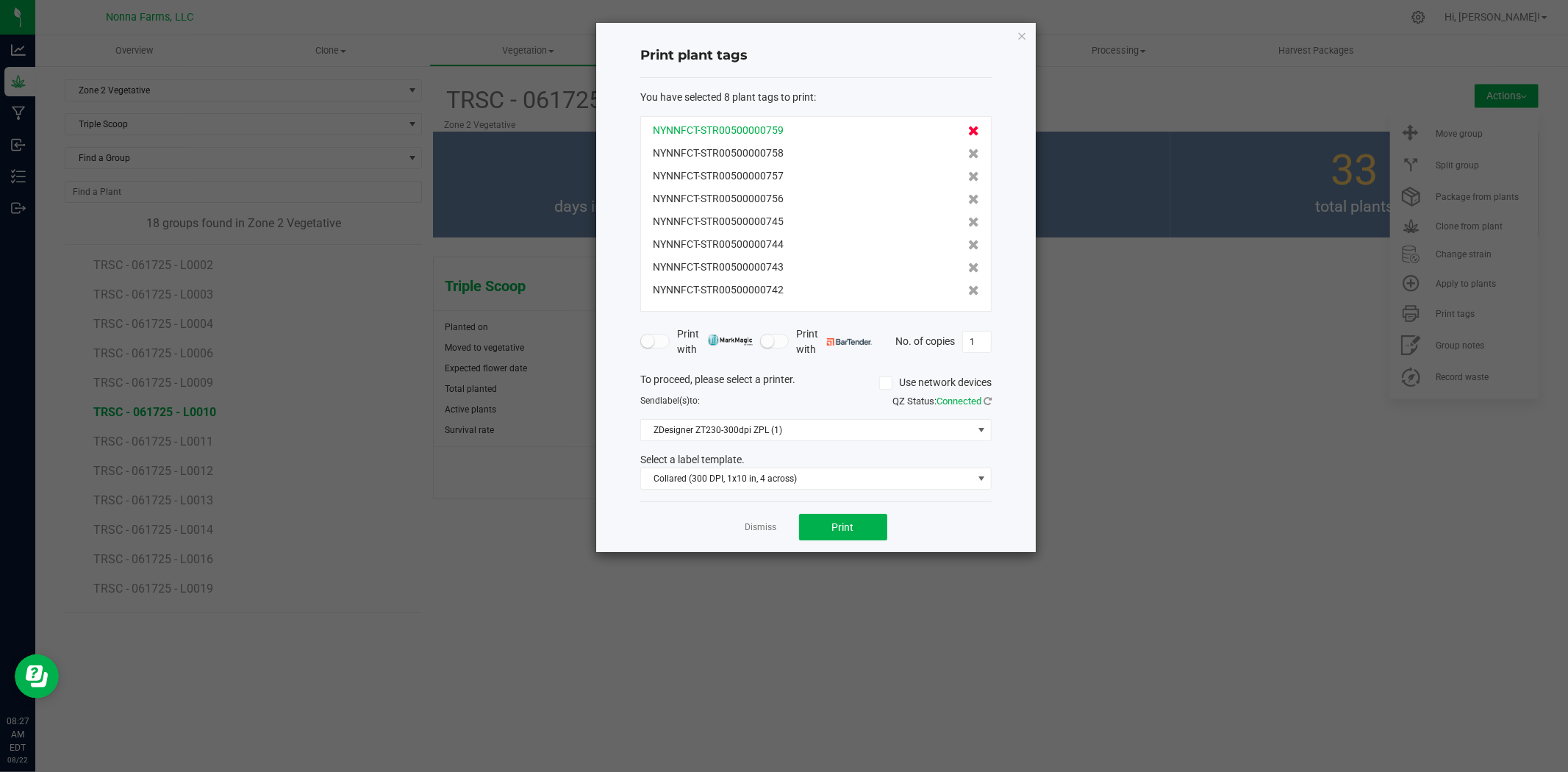
click at [968, 135] on icon at bounding box center [973, 131] width 11 height 11
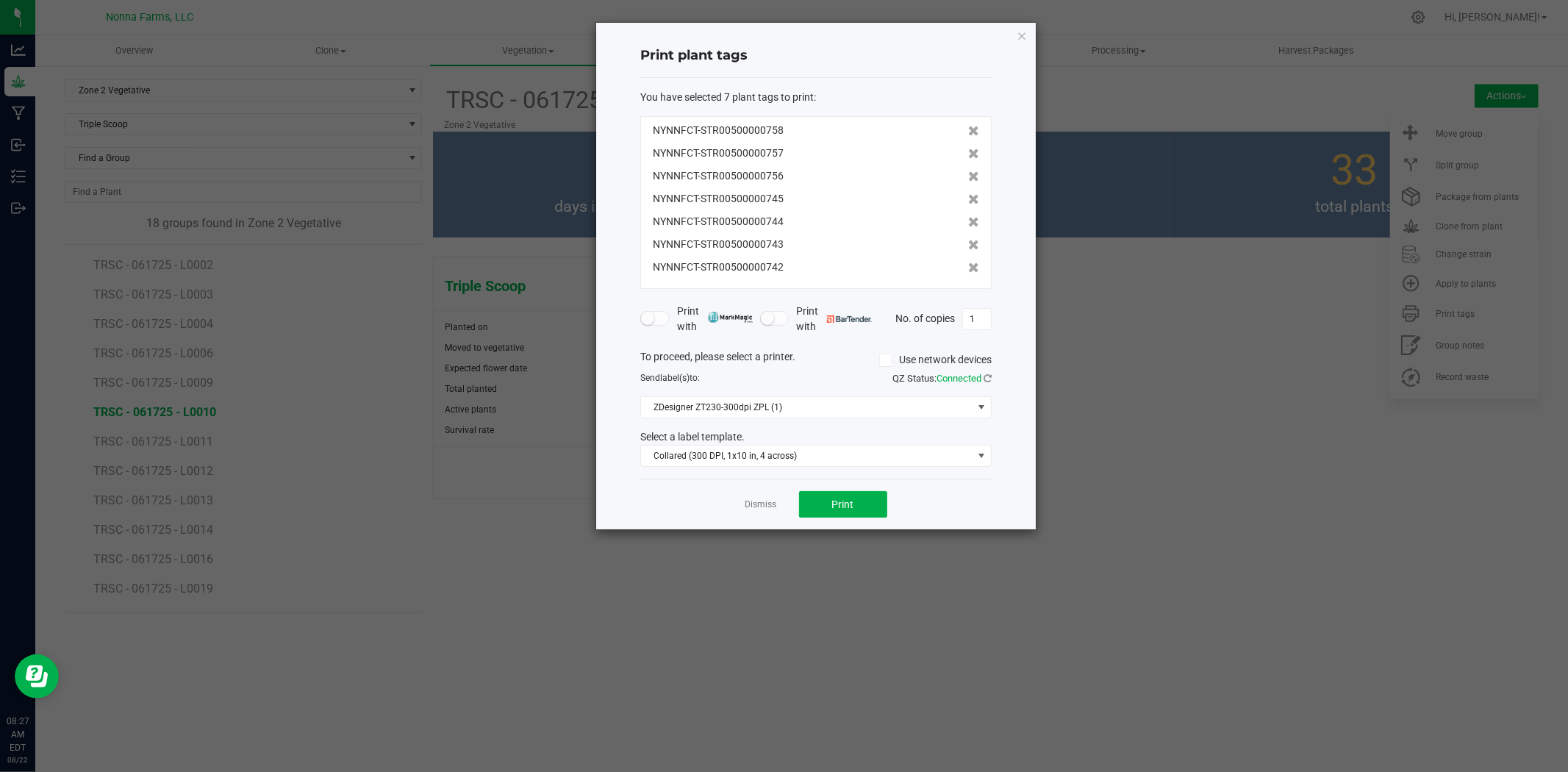
click at [968, 135] on icon at bounding box center [973, 131] width 11 height 11
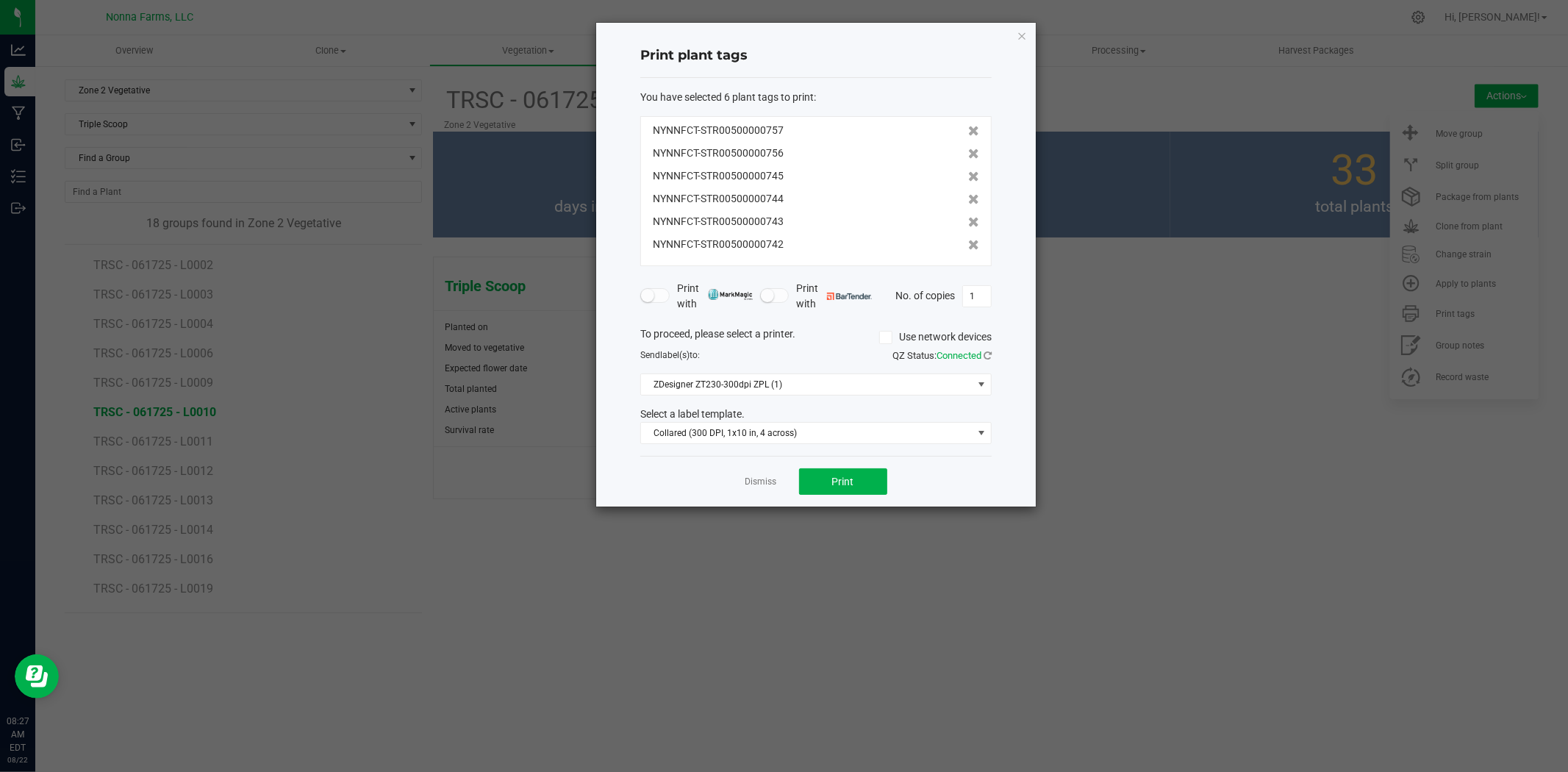
click at [960, 141] on div "NYNNFCT-STR00500000757 NYNNFCT-STR00500000756 NYNNFCT-STR00500000745 NYNNFCT-ST…" at bounding box center [816, 191] width 352 height 150
click at [968, 128] on icon at bounding box center [973, 131] width 11 height 11
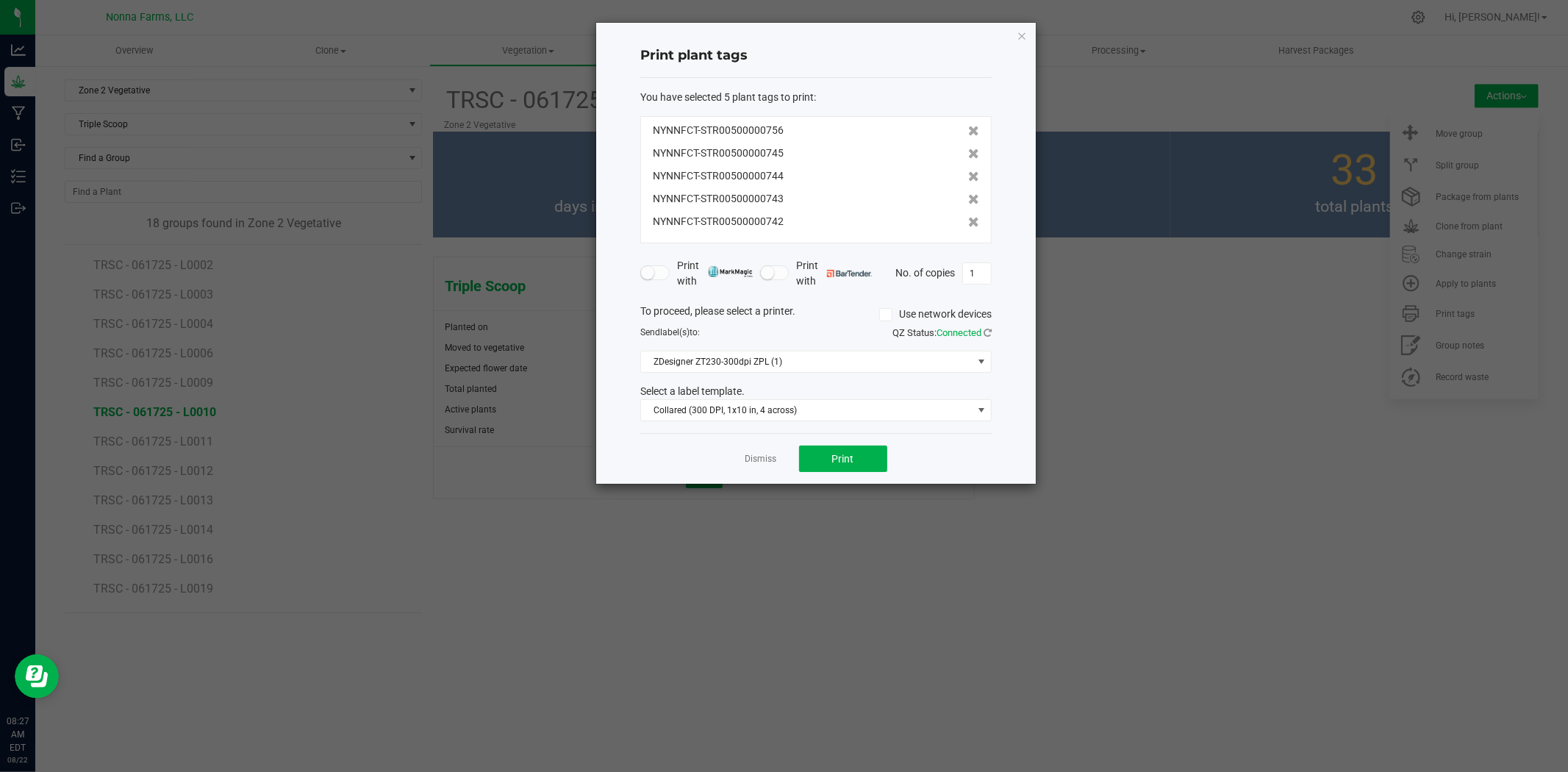
click at [968, 128] on icon at bounding box center [973, 131] width 11 height 11
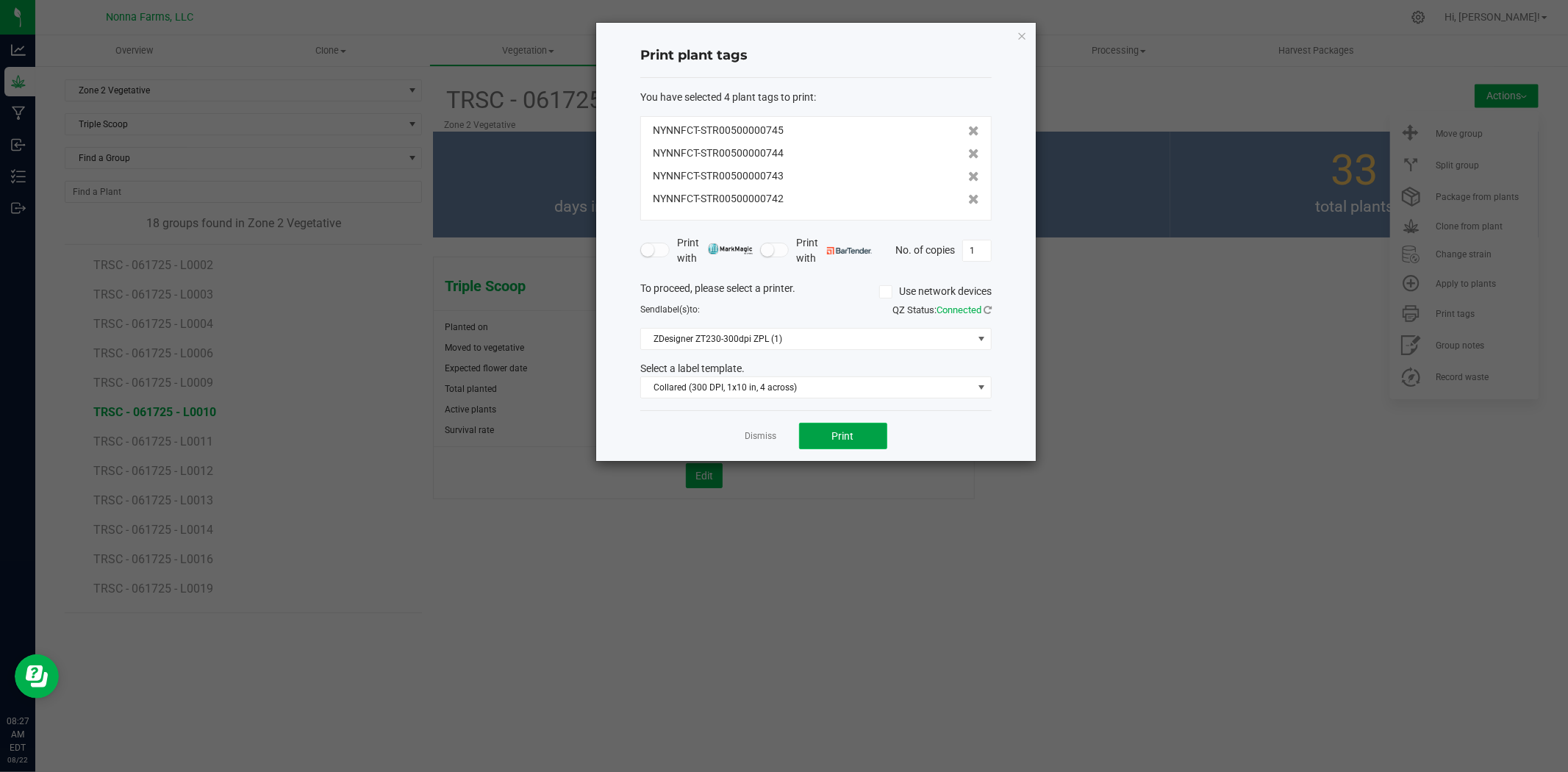
click at [835, 442] on button "Print" at bounding box center [844, 436] width 88 height 26
